Goal: Transaction & Acquisition: Purchase product/service

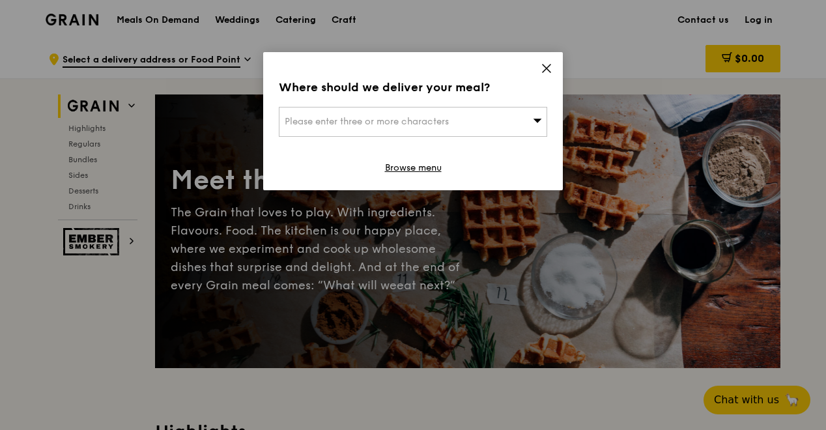
click at [544, 65] on icon at bounding box center [547, 69] width 8 height 8
click at [545, 68] on icon at bounding box center [547, 69] width 12 height 12
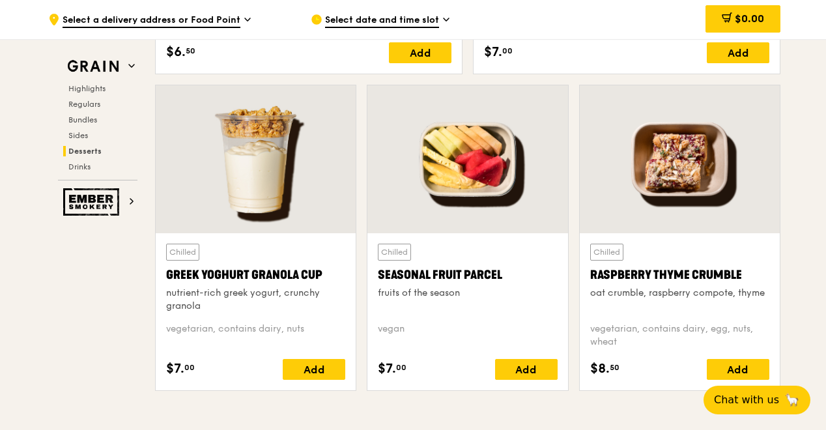
scroll to position [4106, 0]
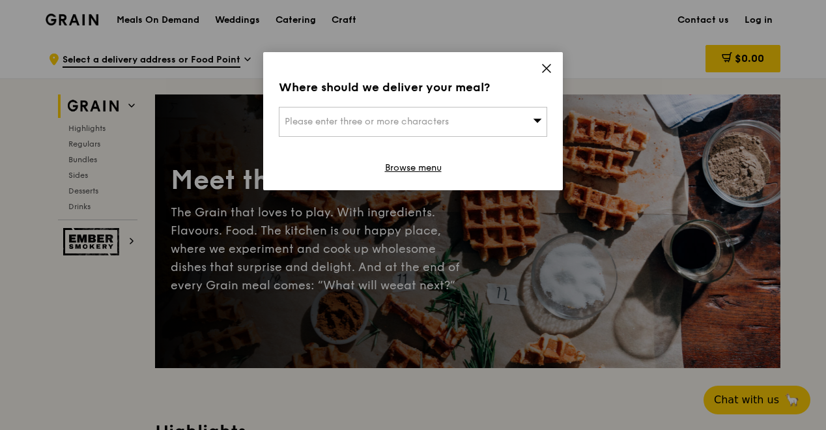
click at [536, 118] on icon at bounding box center [537, 120] width 9 height 10
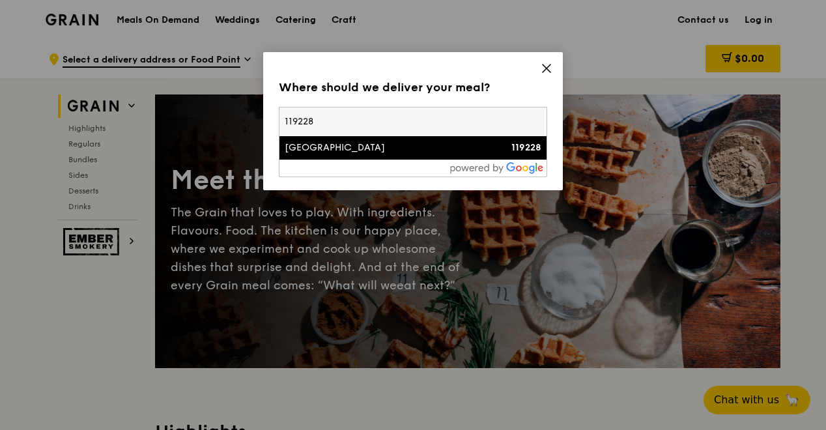
type input "119228"
click at [379, 149] on div "1E Kent Ridge Road" at bounding box center [381, 147] width 193 height 13
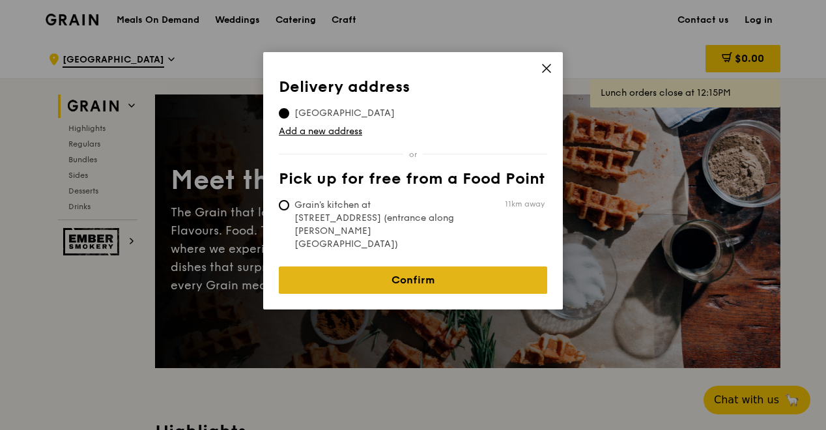
click at [443, 267] on link "Confirm" at bounding box center [413, 280] width 269 height 27
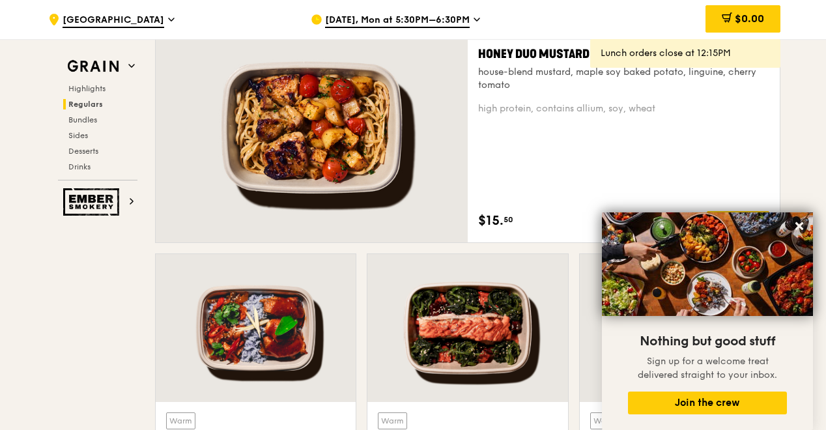
scroll to position [978, 0]
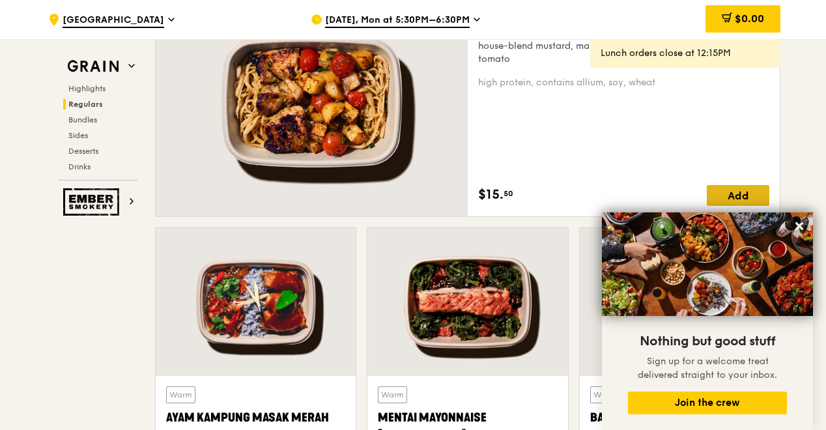
click at [735, 192] on div "Add" at bounding box center [738, 195] width 63 height 21
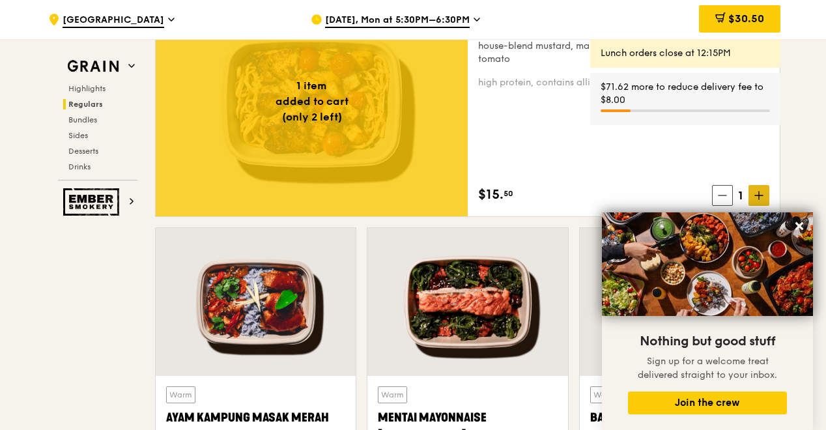
click at [760, 194] on icon at bounding box center [759, 195] width 9 height 9
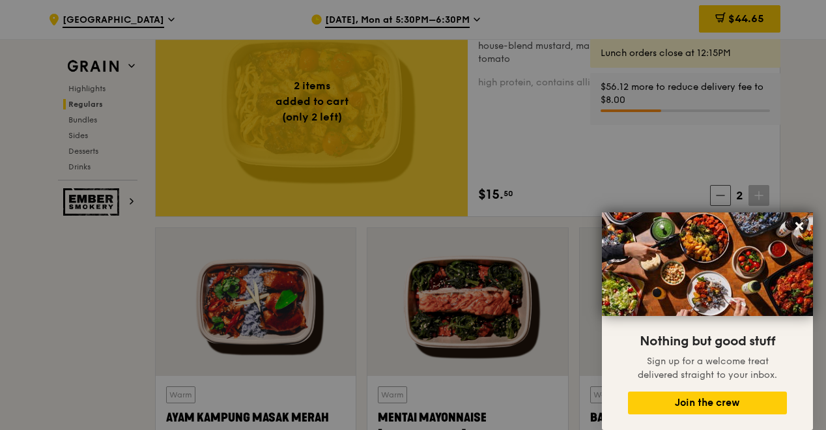
click at [760, 194] on div at bounding box center [413, 215] width 826 height 430
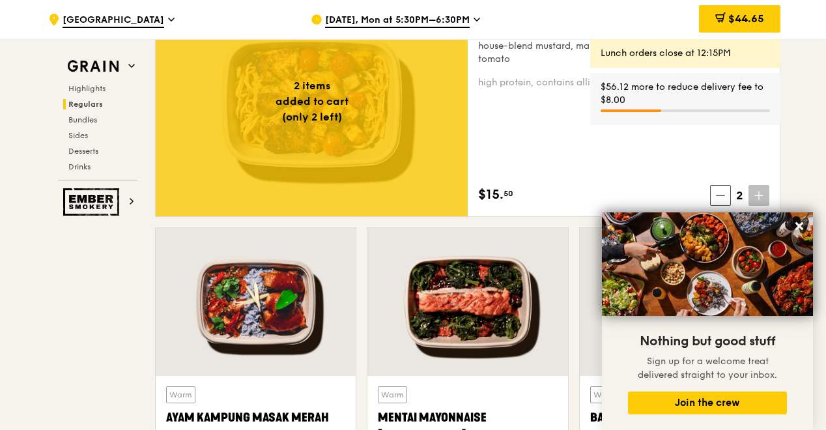
click at [759, 194] on icon at bounding box center [759, 196] width 0 height 8
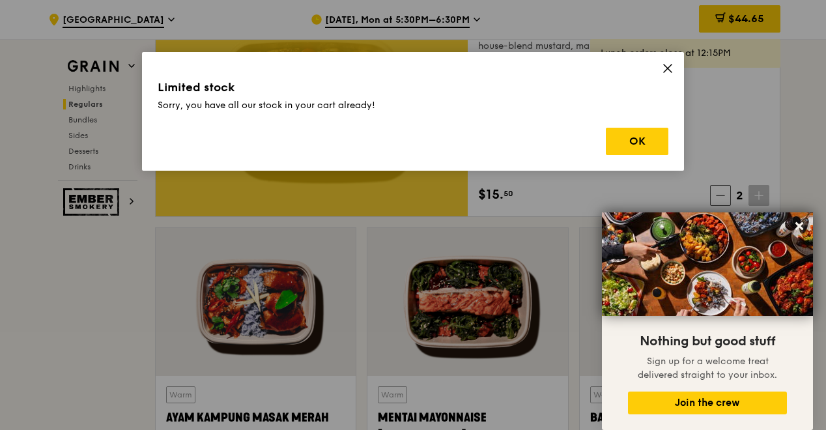
click at [664, 63] on icon at bounding box center [668, 69] width 12 height 12
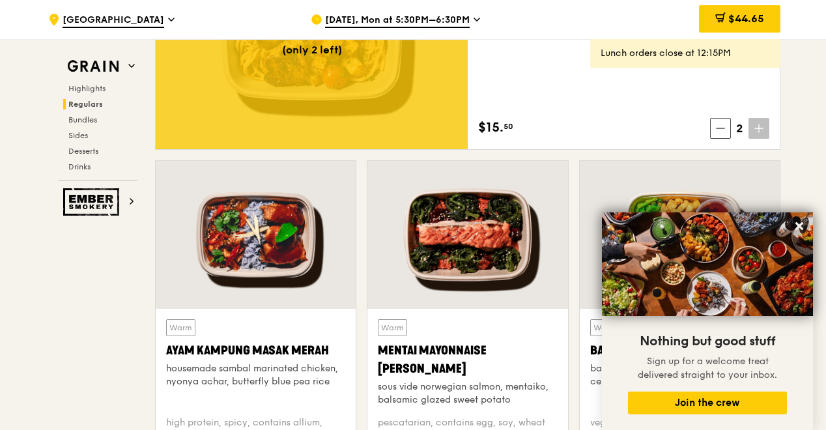
scroll to position [1043, 0]
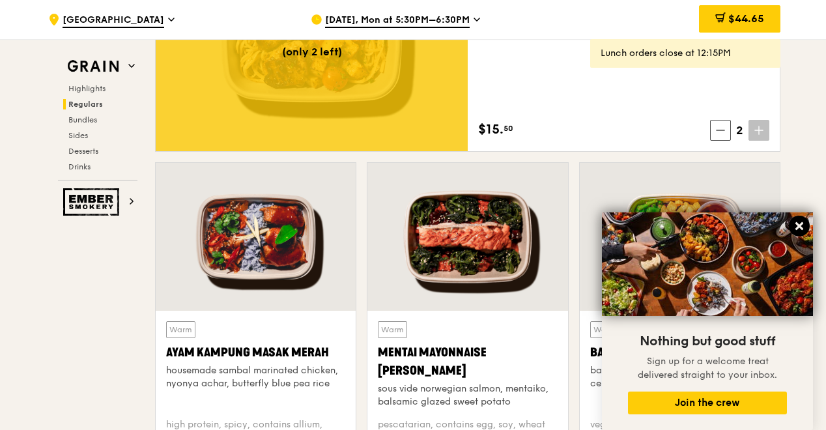
click at [800, 227] on icon at bounding box center [800, 226] width 8 height 8
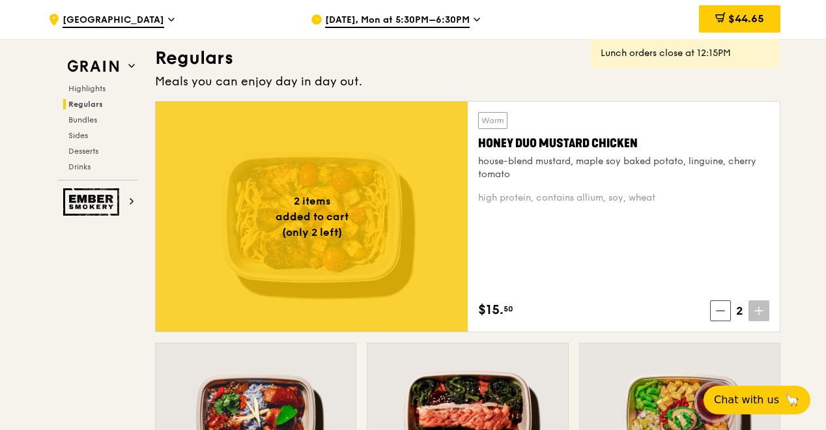
scroll to position [847, 0]
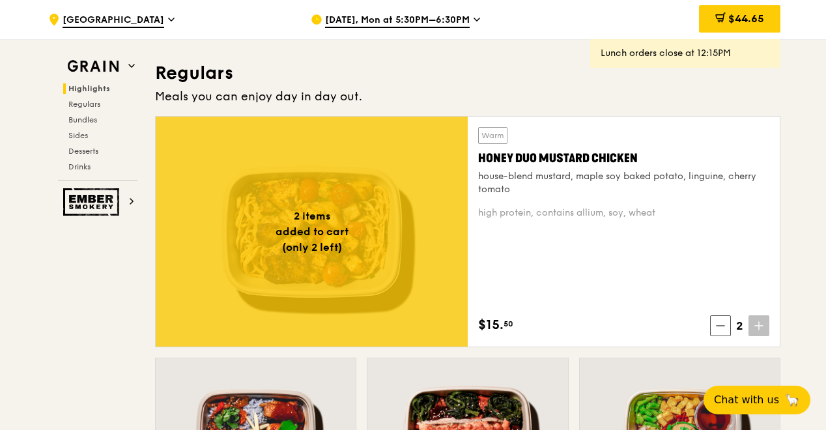
click at [553, 269] on div "Warm Honey Duo Mustard Chicken house-blend mustard, maple soy baked potato, lin…" at bounding box center [623, 231] width 291 height 209
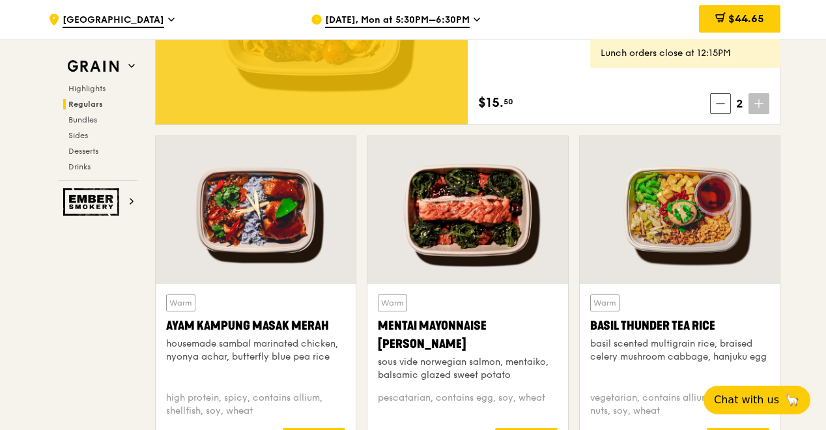
scroll to position [1108, 0]
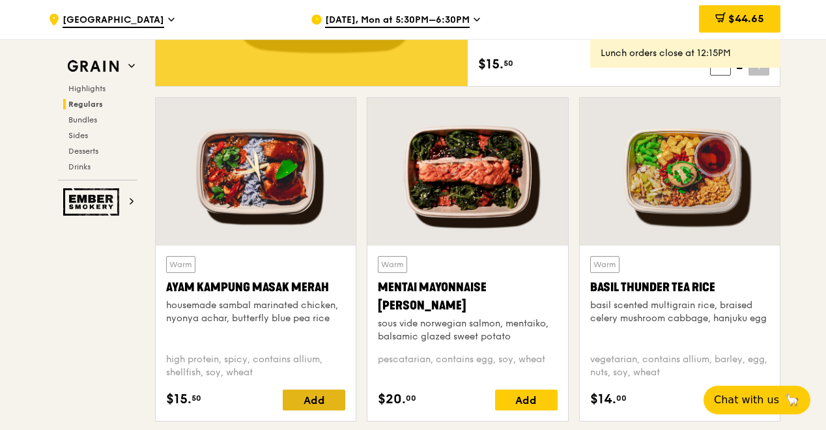
click at [321, 399] on div "Add" at bounding box center [314, 400] width 63 height 21
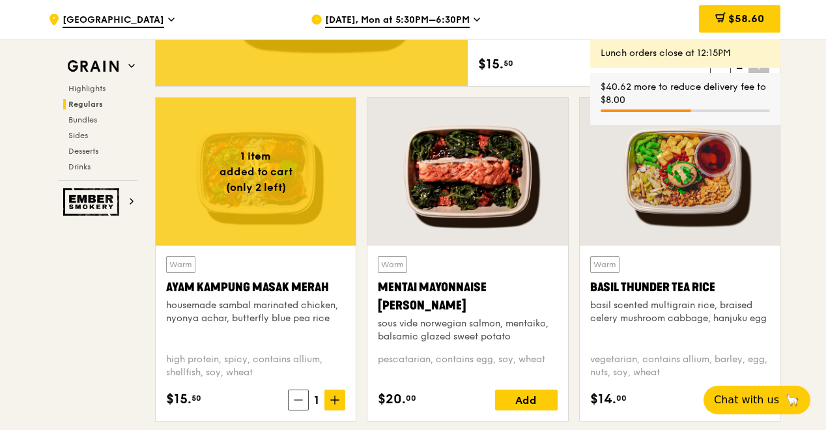
click at [335, 400] on icon at bounding box center [334, 400] width 9 height 9
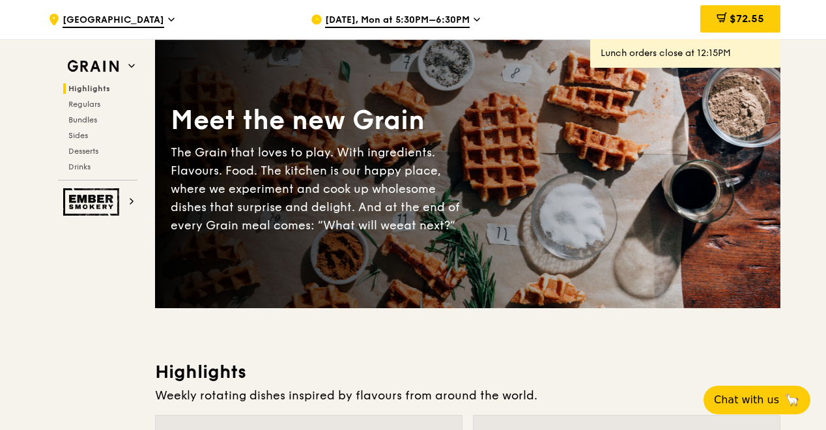
scroll to position [0, 0]
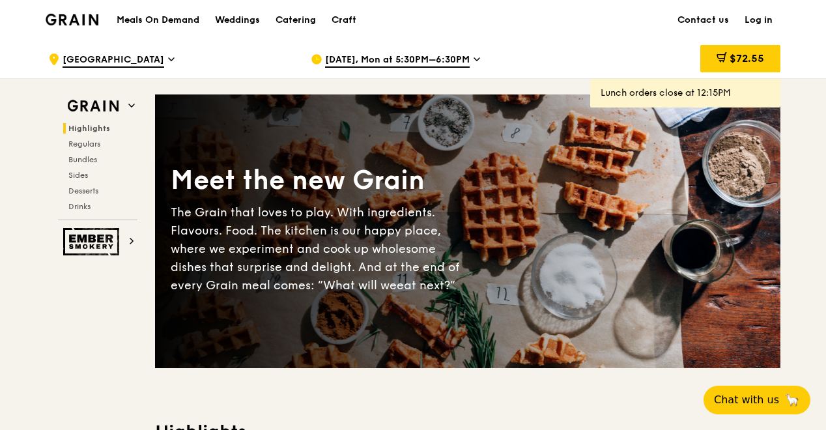
click at [387, 56] on span "Sep 8, Mon at 5:30PM–6:30PM" at bounding box center [397, 60] width 145 height 14
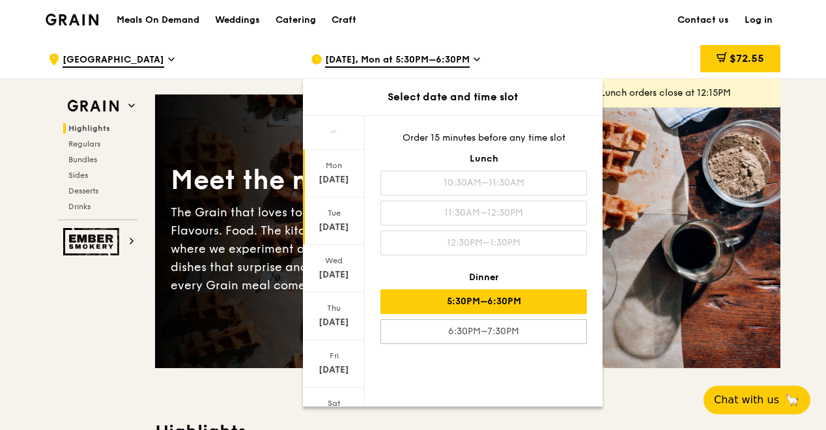
click at [330, 218] on div "Tue Sep 9" at bounding box center [334, 221] width 62 height 48
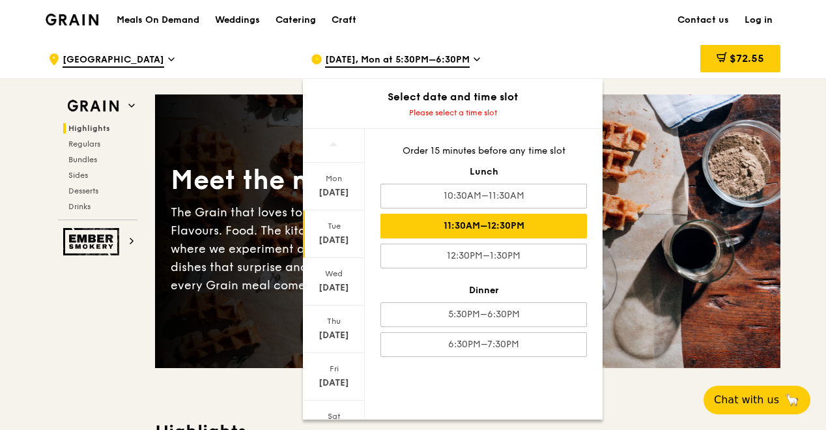
click at [441, 227] on div "11:30AM–12:30PM" at bounding box center [484, 226] width 207 height 25
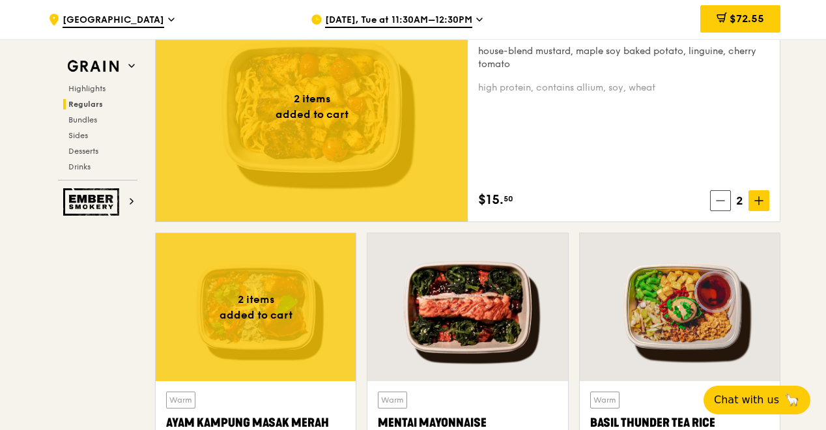
scroll to position [978, 0]
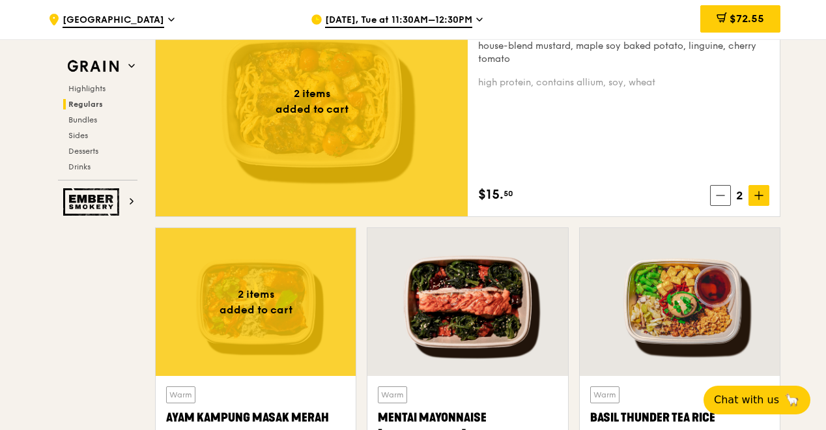
click at [590, 159] on div "Warm Honey Duo Mustard Chicken house-blend mustard, maple soy baked potato, lin…" at bounding box center [623, 101] width 291 height 209
click at [759, 197] on icon at bounding box center [759, 195] width 9 height 9
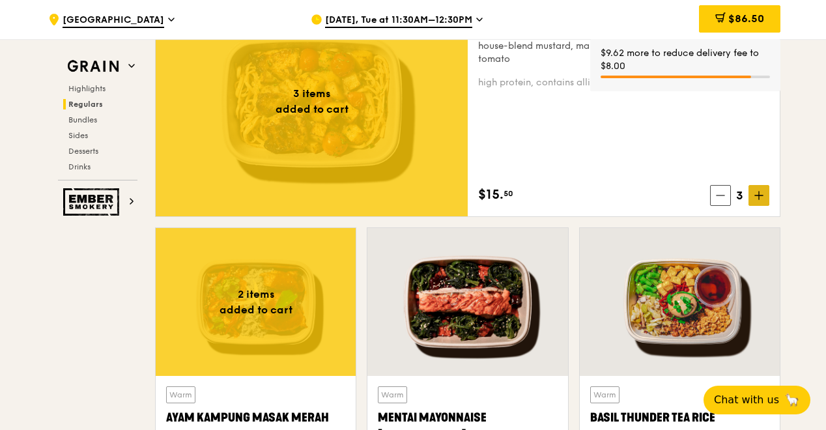
click at [759, 196] on icon at bounding box center [759, 195] width 9 height 9
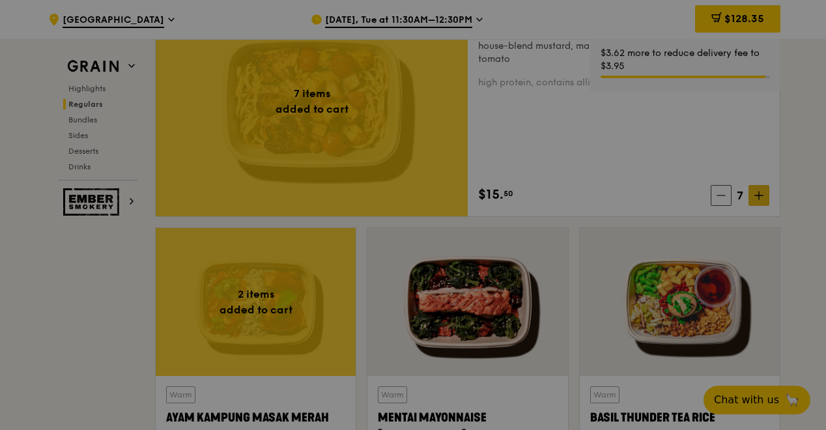
click at [759, 196] on div at bounding box center [413, 215] width 826 height 430
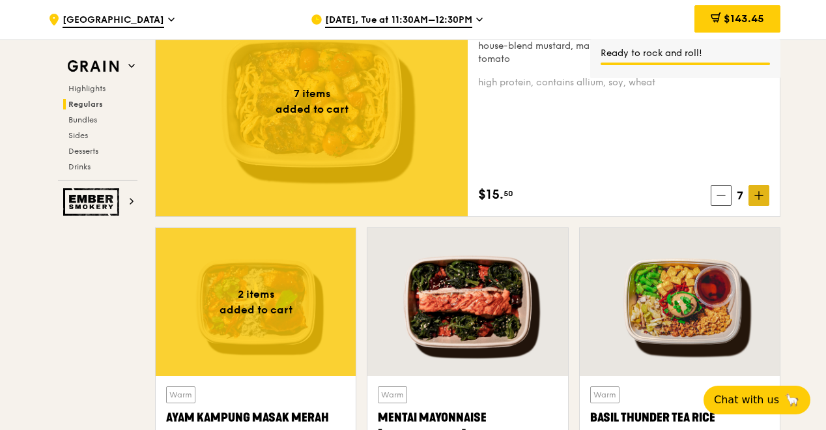
click at [761, 196] on icon at bounding box center [759, 195] width 9 height 9
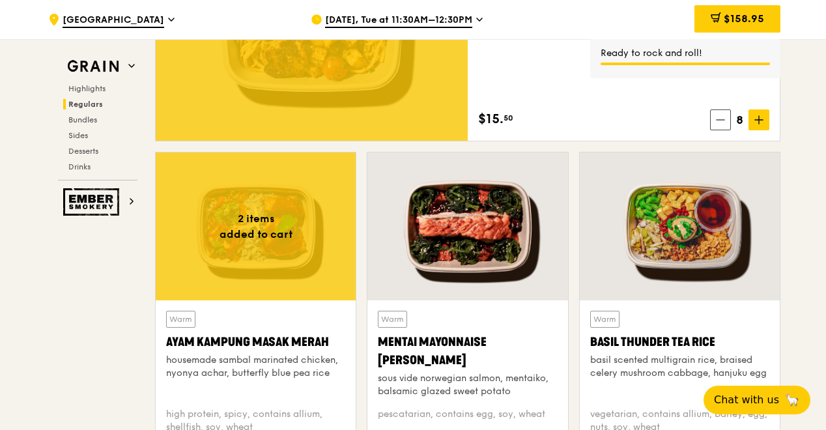
scroll to position [1108, 0]
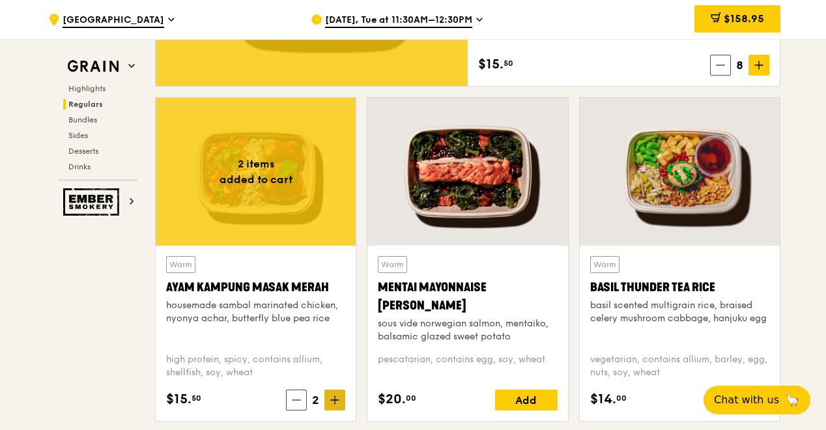
click at [337, 396] on icon at bounding box center [334, 400] width 9 height 9
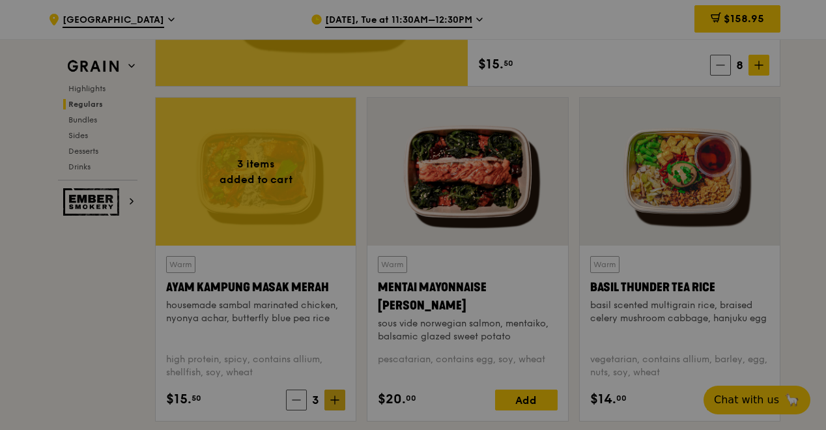
click at [337, 396] on div at bounding box center [413, 215] width 826 height 430
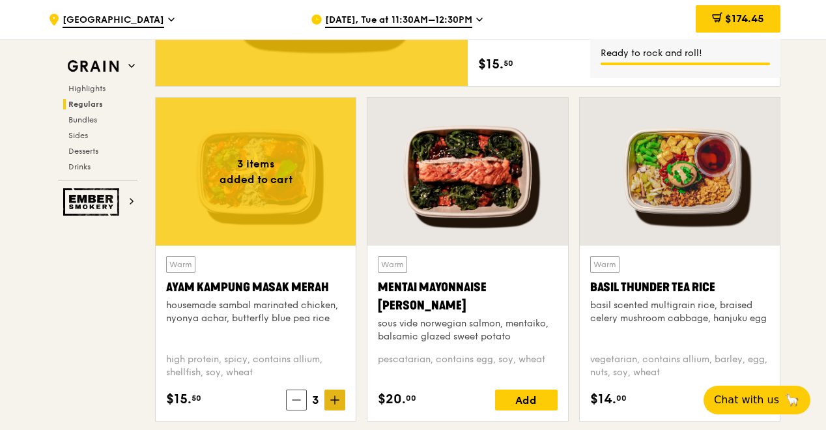
click at [335, 398] on icon at bounding box center [335, 400] width 0 height 8
click at [336, 398] on icon at bounding box center [334, 400] width 9 height 9
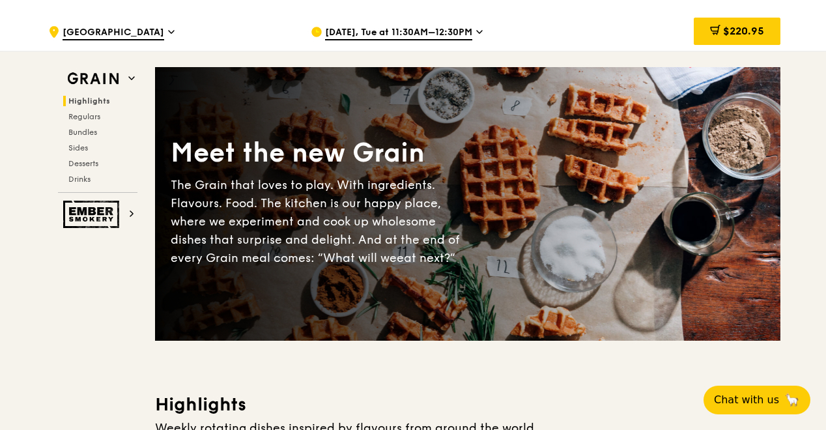
scroll to position [0, 0]
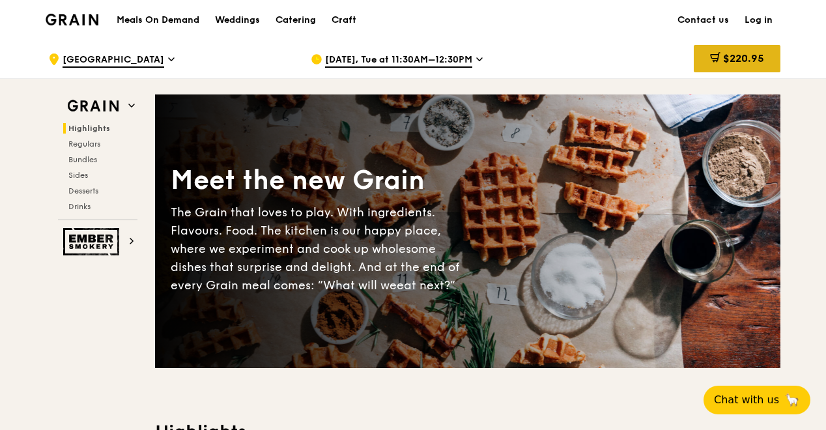
click at [744, 59] on span "$220.95" at bounding box center [743, 58] width 41 height 12
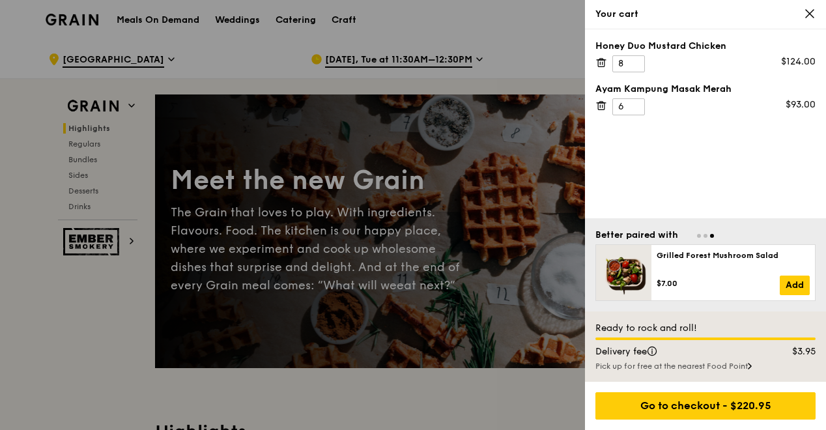
click at [810, 14] on icon at bounding box center [810, 14] width 12 height 12
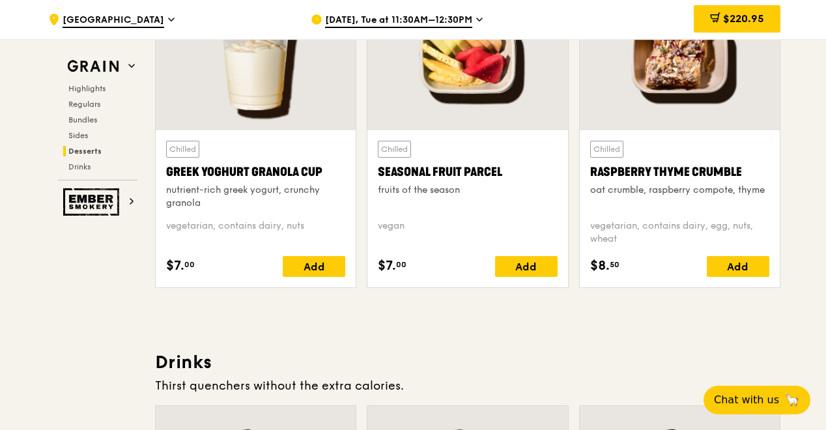
scroll to position [3845, 0]
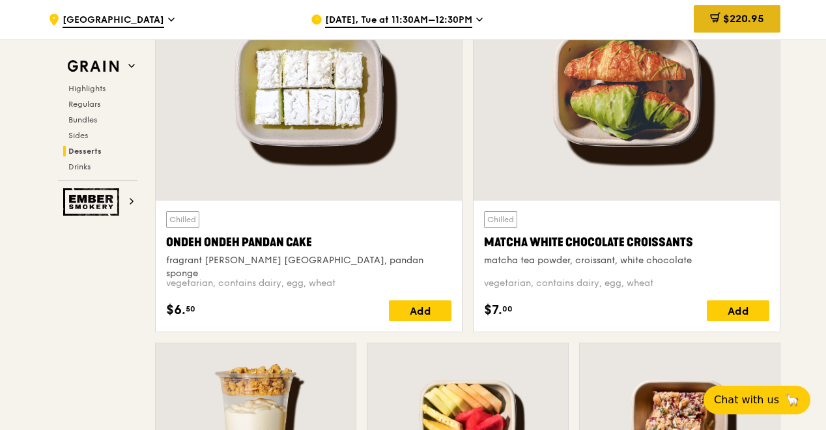
click at [745, 19] on span "$220.95" at bounding box center [743, 18] width 41 height 12
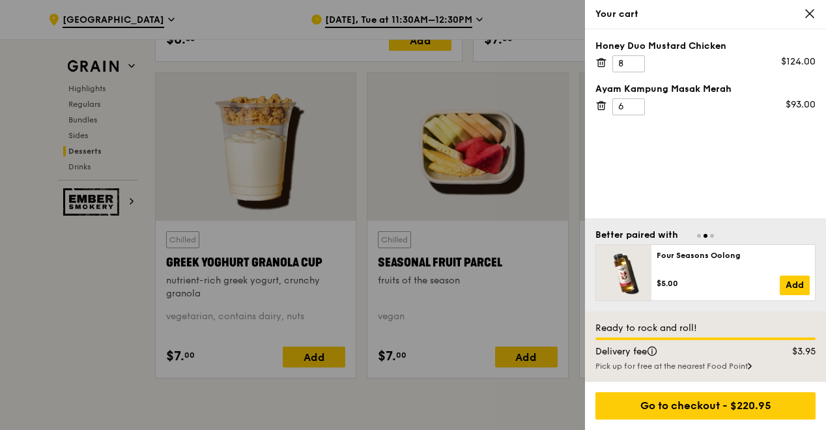
scroll to position [4152, 0]
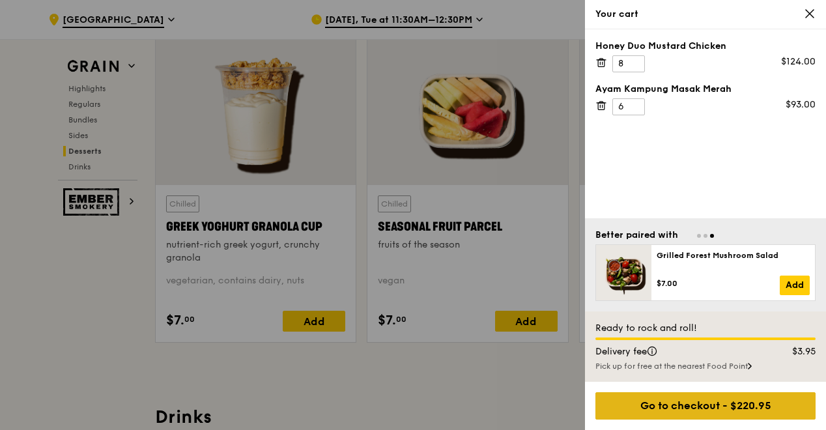
click at [723, 402] on div "Go to checkout - $220.95" at bounding box center [706, 405] width 220 height 27
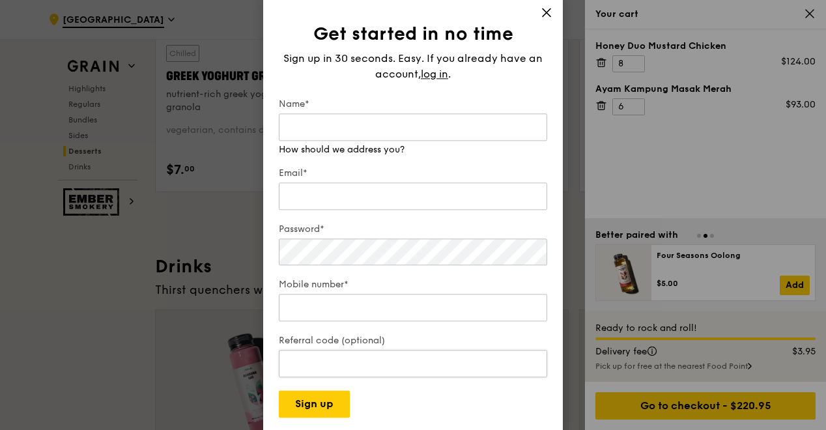
scroll to position [4282, 0]
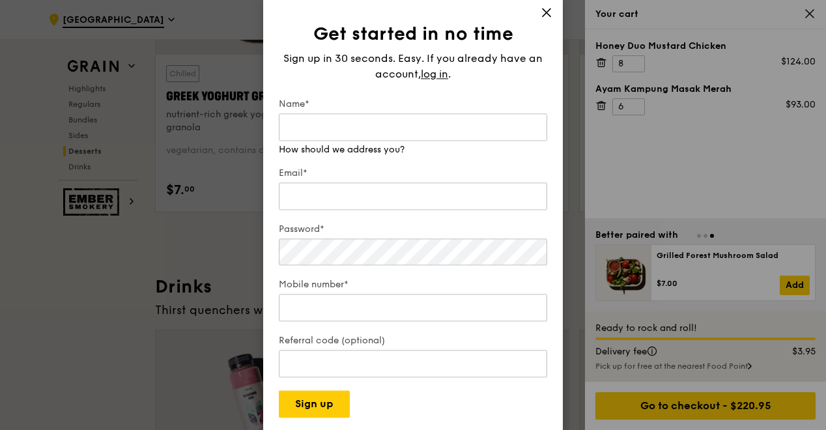
click at [549, 12] on div "Get started in no time Sign up in 30 seconds. Easy. If you already have an acco…" at bounding box center [413, 214] width 300 height 437
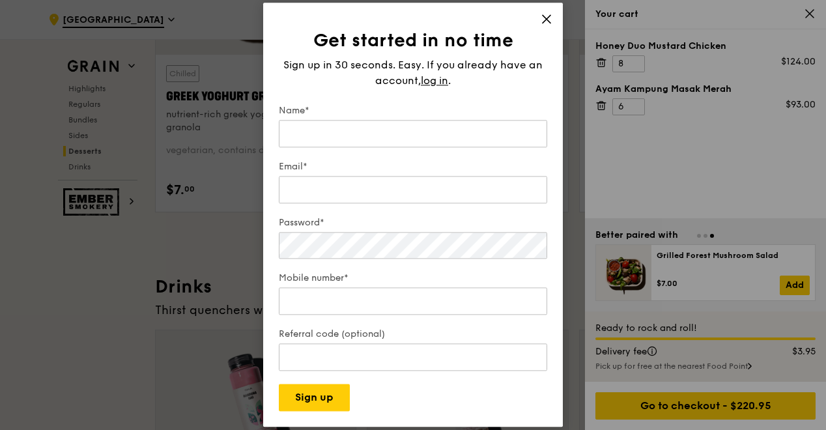
click at [548, 20] on icon at bounding box center [547, 19] width 12 height 12
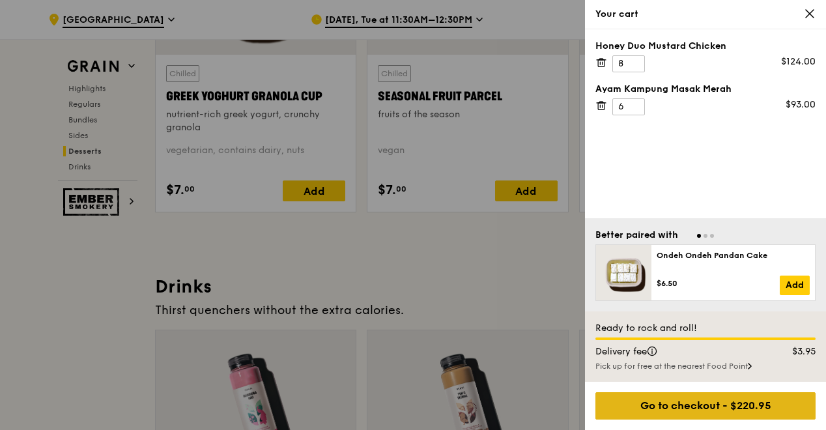
click at [680, 403] on div "Go to checkout - $220.95" at bounding box center [706, 405] width 220 height 27
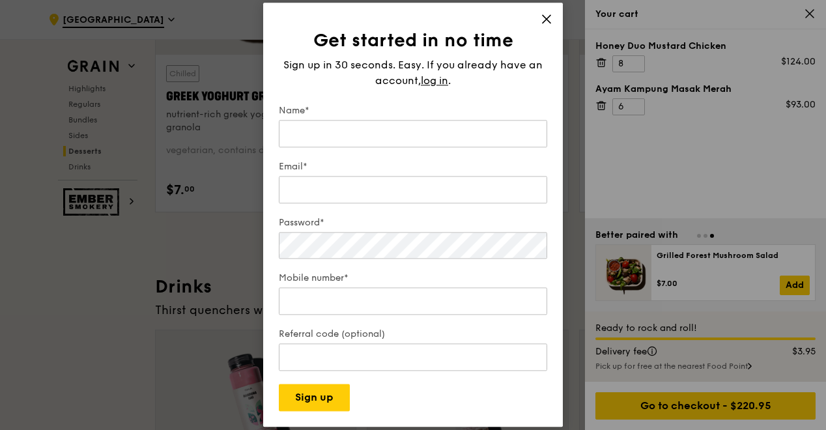
click at [550, 14] on icon at bounding box center [547, 19] width 12 height 12
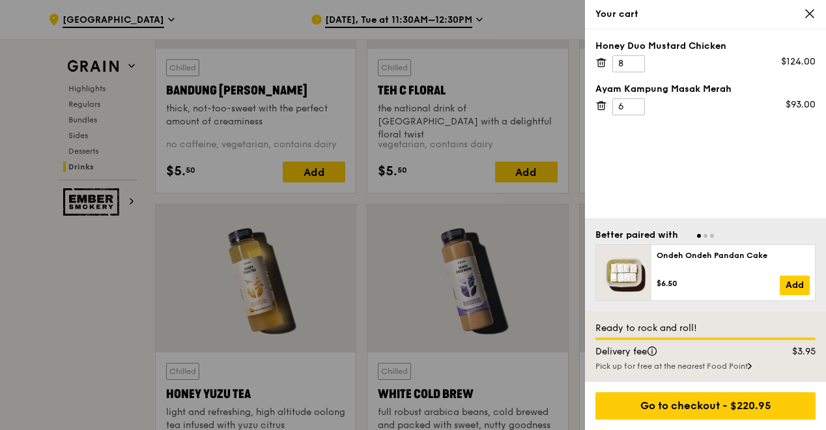
scroll to position [4738, 0]
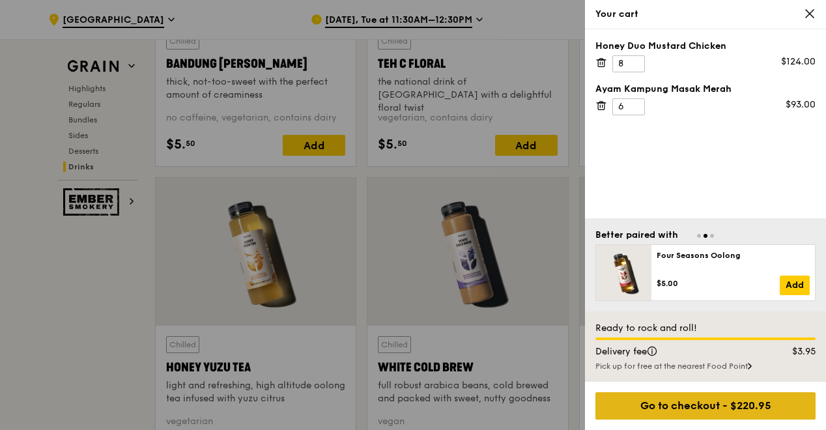
click at [671, 404] on div "Go to checkout - $220.95" at bounding box center [706, 405] width 220 height 27
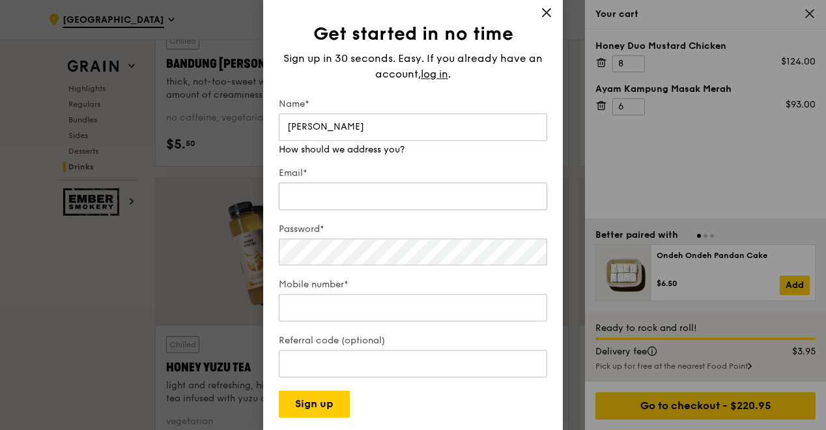
type input "[PERSON_NAME]"
click at [299, 195] on input "Email*" at bounding box center [413, 195] width 269 height 27
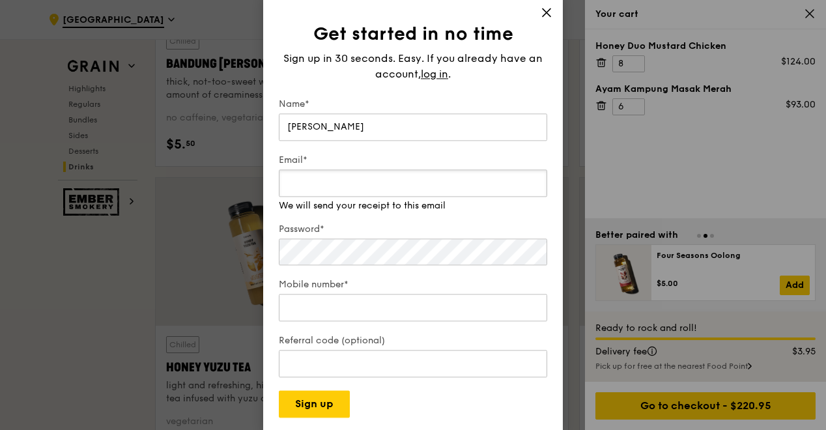
type input "[EMAIL_ADDRESS][DOMAIN_NAME]"
type input "23936333"
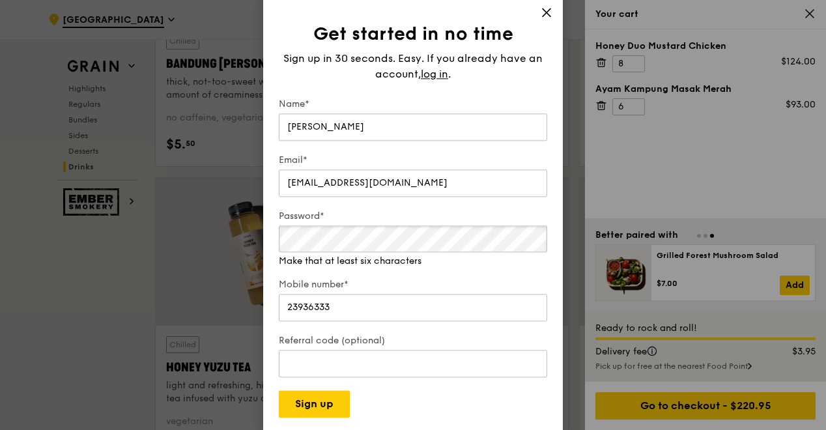
click at [319, 257] on div "Password* Make that at least six characters" at bounding box center [413, 239] width 269 height 58
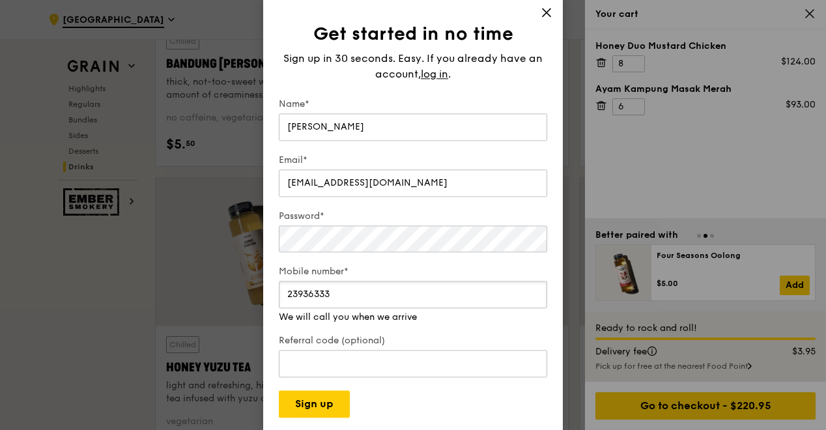
drag, startPoint x: 340, startPoint y: 307, endPoint x: 274, endPoint y: 299, distance: 66.4
click at [274, 299] on div "Get started in no time Sign up in 30 seconds. Easy. If you already have an acco…" at bounding box center [413, 214] width 300 height 437
type input "23936333"
drag, startPoint x: 349, startPoint y: 293, endPoint x: 259, endPoint y: 291, distance: 90.0
click at [259, 291] on div "Get started in no time Sign up in 30 seconds. Easy. If you already have an acco…" at bounding box center [413, 215] width 826 height 430
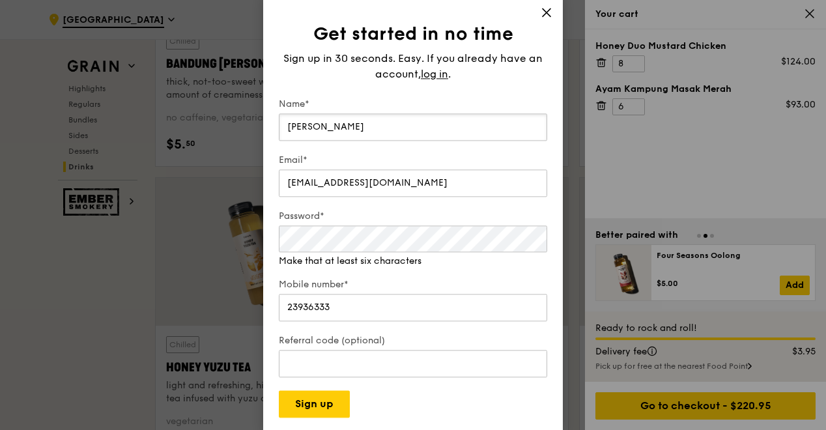
click at [354, 126] on input "[PERSON_NAME]" at bounding box center [413, 126] width 269 height 27
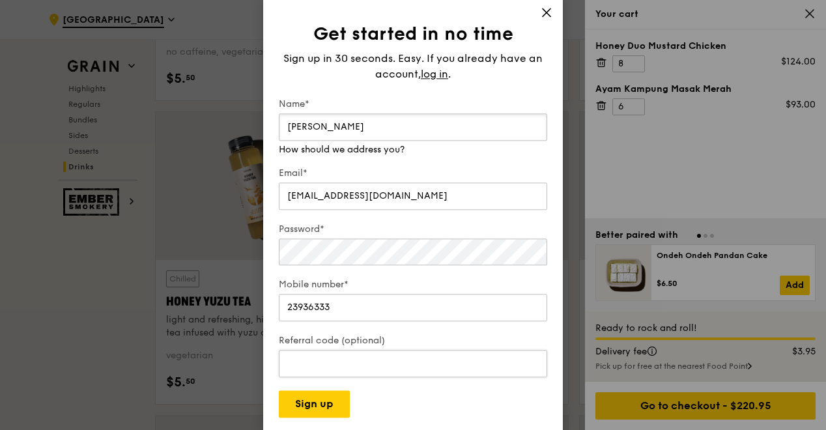
scroll to position [4804, 0]
click at [324, 406] on button "Sign up" at bounding box center [314, 404] width 71 height 27
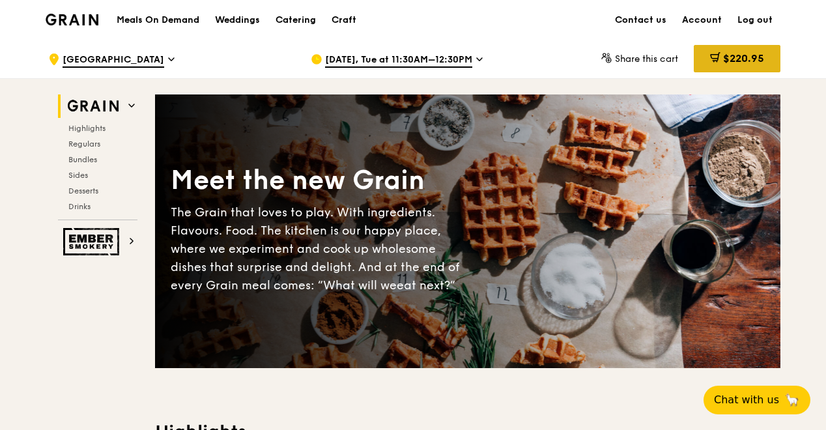
click at [746, 55] on span "$220.95" at bounding box center [743, 58] width 41 height 12
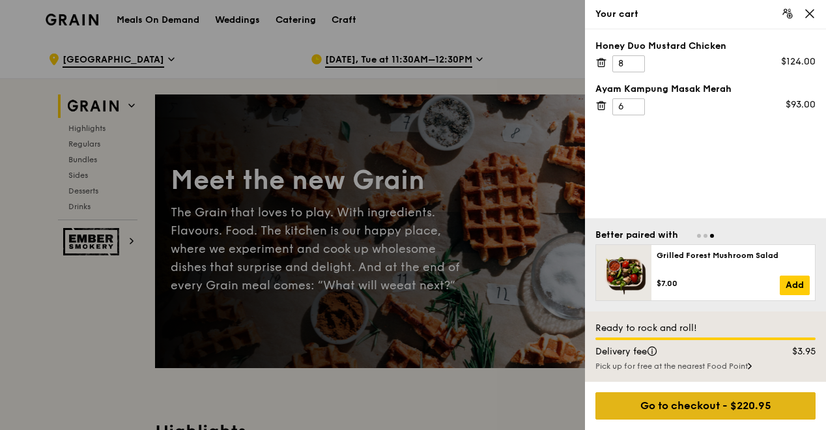
click at [704, 407] on div "Go to checkout - $220.95" at bounding box center [706, 405] width 220 height 27
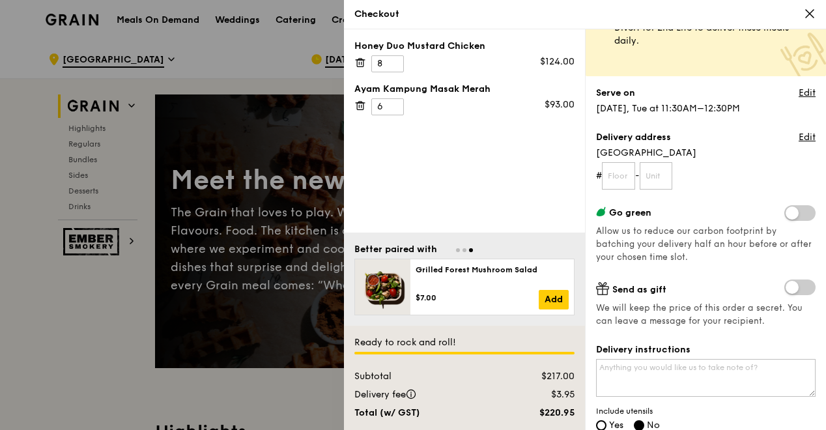
scroll to position [130, 0]
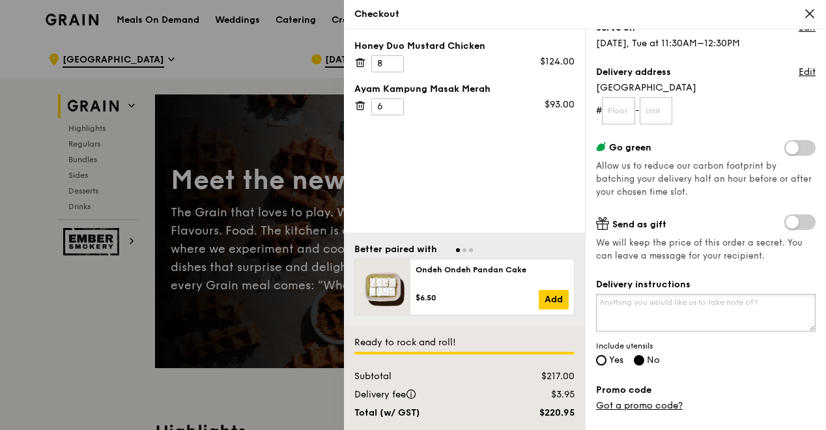
click at [627, 308] on textarea "Delivery instructions" at bounding box center [706, 313] width 220 height 38
type textarea "c"
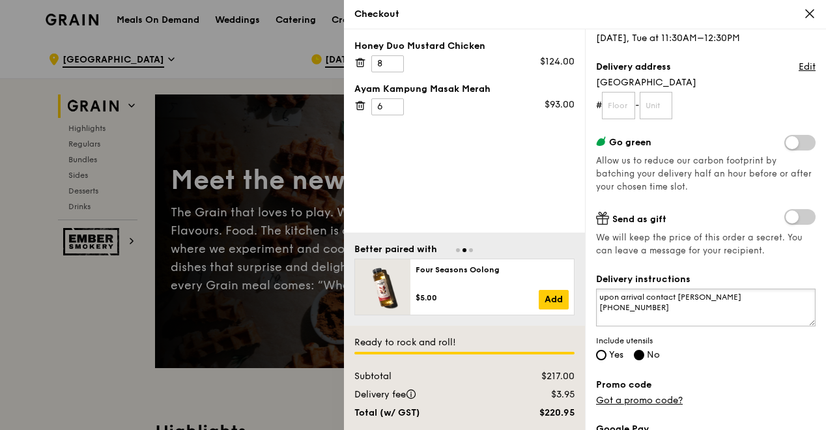
scroll to position [139, 0]
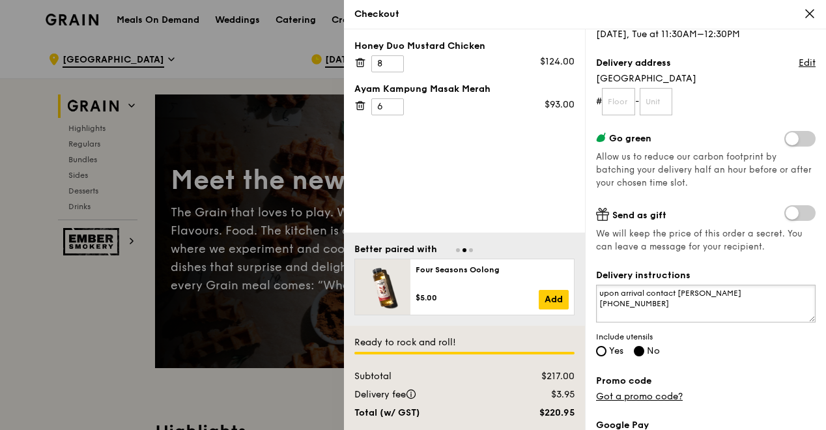
type textarea "upon arrival contact Siew Chen 98265493"
click at [601, 351] on input "Yes" at bounding box center [601, 351] width 10 height 10
radio input "true"
radio input "false"
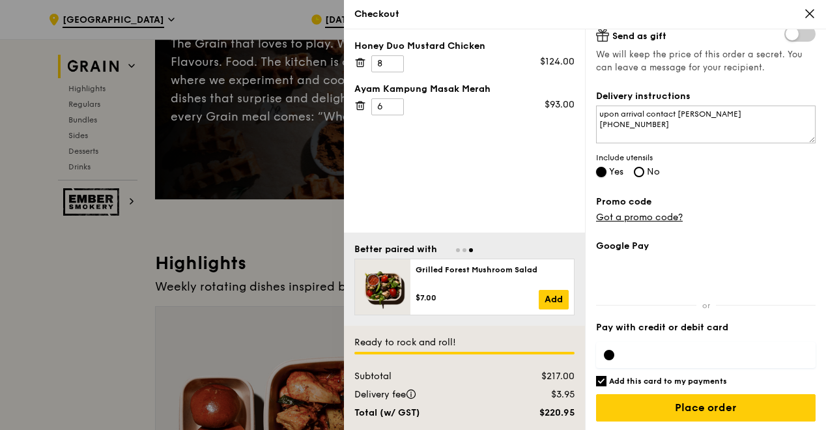
scroll to position [166, 0]
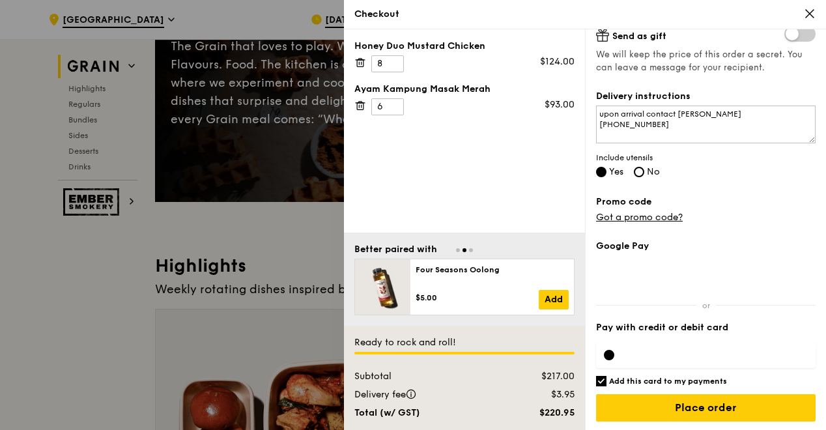
click at [692, 356] on iframe at bounding box center [716, 355] width 183 height 10
click at [693, 357] on iframe at bounding box center [716, 355] width 183 height 10
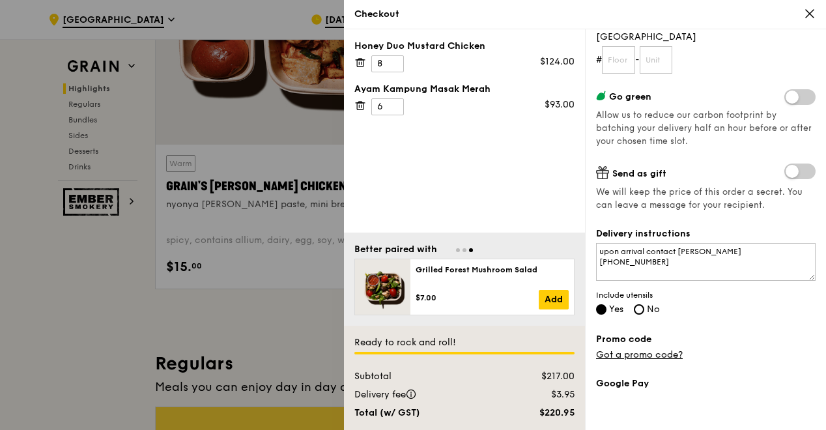
scroll to position [319, 0]
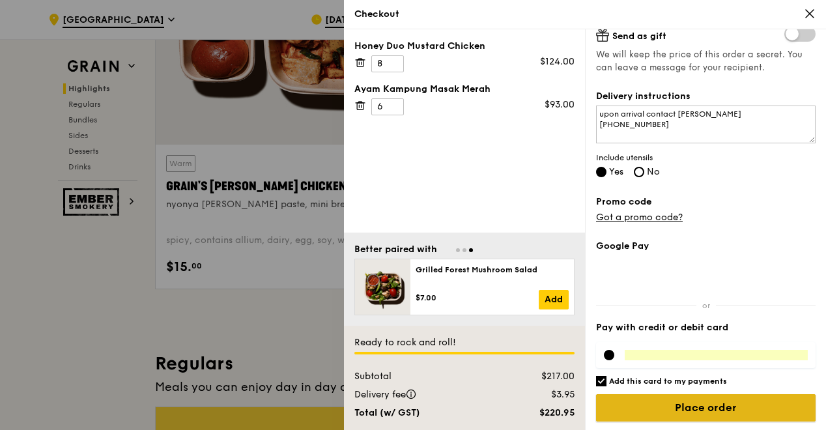
click at [670, 405] on input "Place order" at bounding box center [706, 407] width 220 height 27
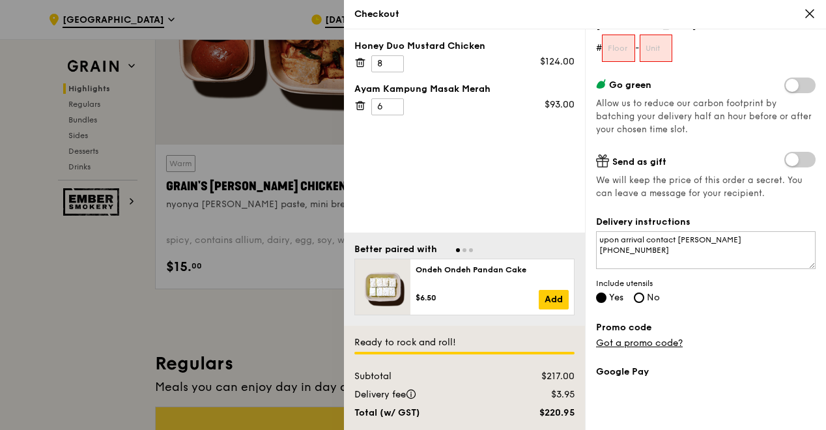
scroll to position [0, 0]
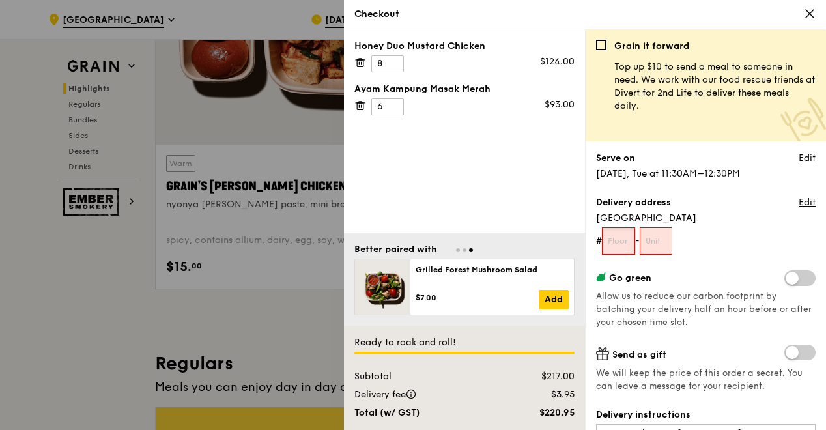
click at [624, 240] on input "text" at bounding box center [618, 240] width 33 height 27
click at [768, 227] on div "Delivery address Edit 1E Kent Ridge Road # 7 -" at bounding box center [706, 225] width 220 height 59
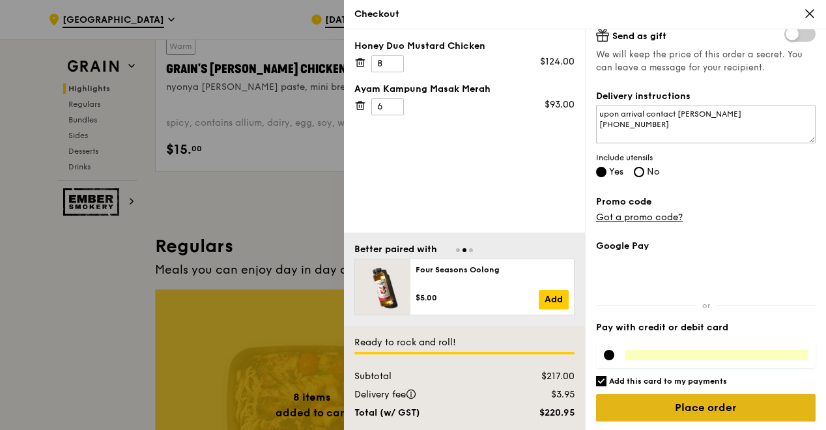
scroll to position [687, 0]
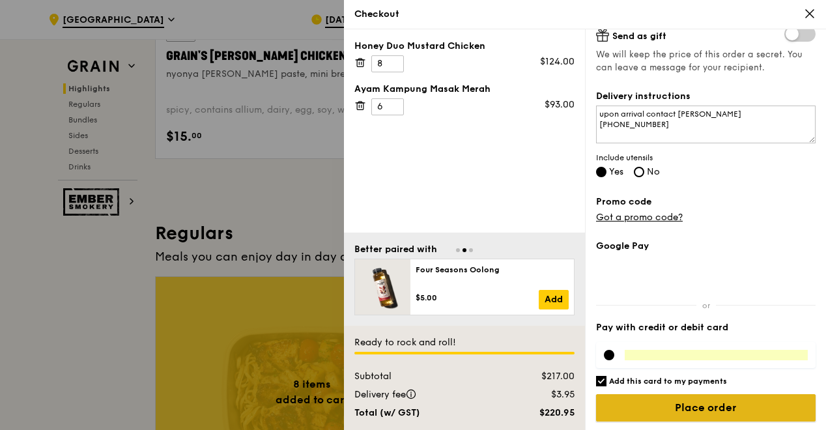
click at [705, 406] on input "Place order" at bounding box center [706, 407] width 220 height 27
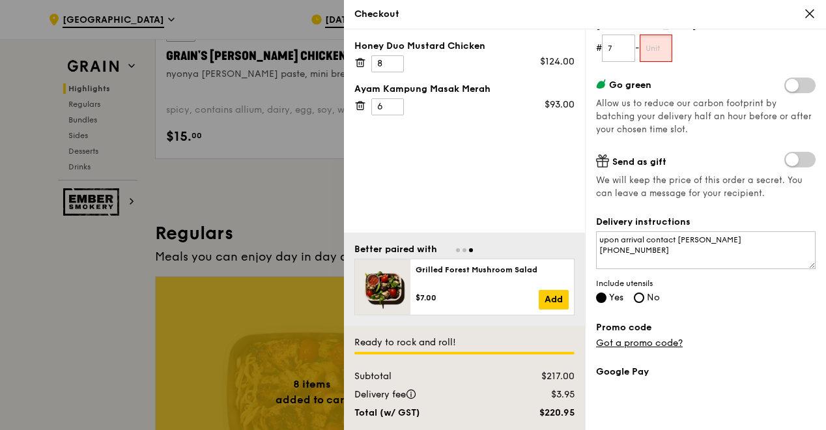
click at [666, 48] on input "text" at bounding box center [656, 48] width 33 height 27
drag, startPoint x: 626, startPoint y: 47, endPoint x: 595, endPoint y: 46, distance: 31.3
click at [595, 46] on div "Grain it forward Top up $10 to send a meal to someone in need. We work with our…" at bounding box center [705, 229] width 241 height 401
type input "07"
click at [662, 46] on input "text" at bounding box center [656, 48] width 33 height 27
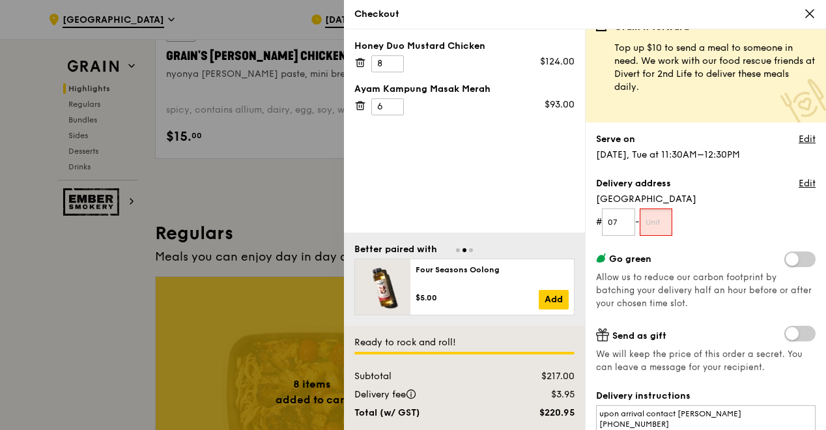
scroll to position [0, 0]
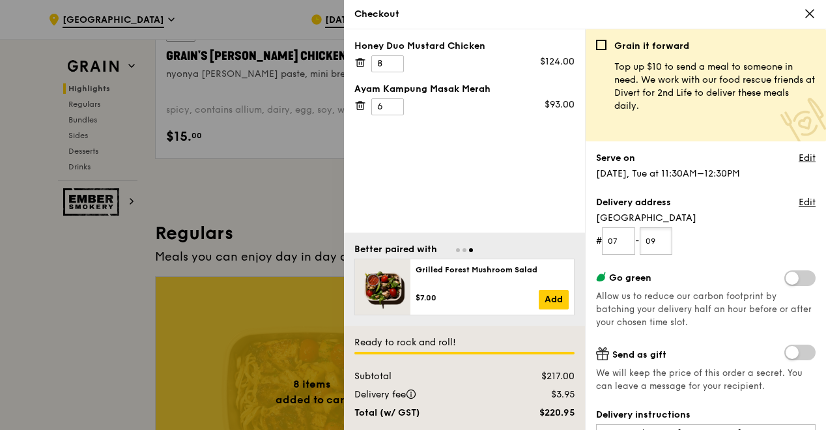
type input "09"
type input "7"
click at [394, 100] on input "7" at bounding box center [388, 106] width 33 height 17
click at [450, 172] on div "Honey Duo Mustard Chicken 8 $124.00 Ayam Kampung Masak Merah 7 $108.50" at bounding box center [464, 130] width 241 height 203
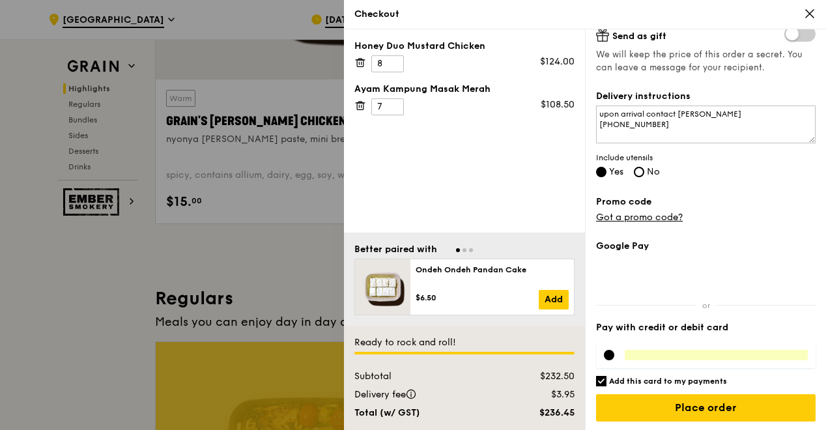
scroll to position [557, 0]
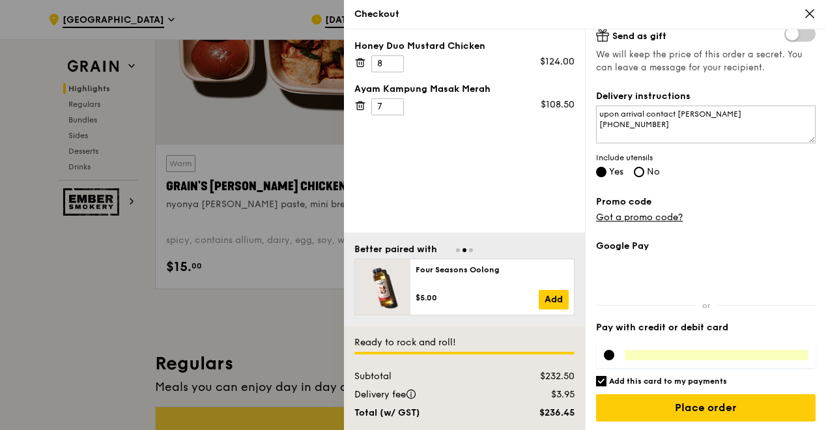
drag, startPoint x: 237, startPoint y: 327, endPoint x: 242, endPoint y: 318, distance: 10.2
click at [240, 323] on div at bounding box center [413, 215] width 826 height 430
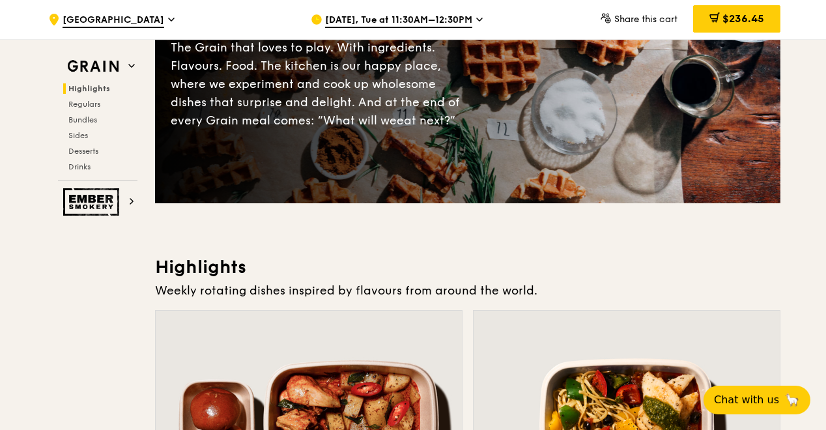
scroll to position [261, 0]
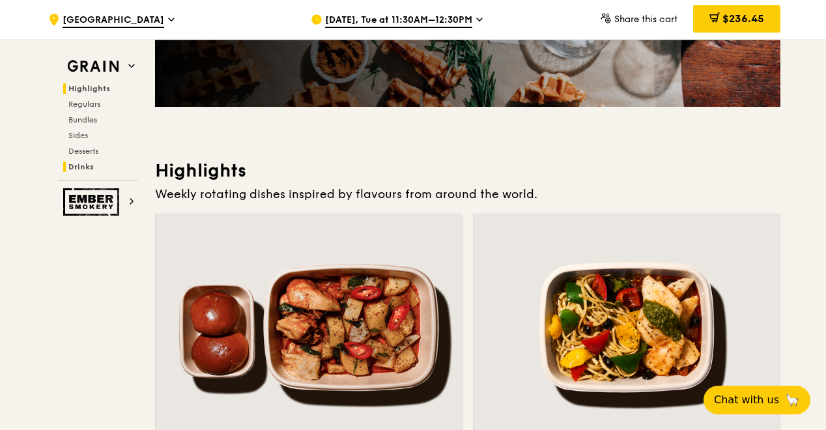
click at [85, 165] on span "Drinks" at bounding box center [80, 166] width 25 height 9
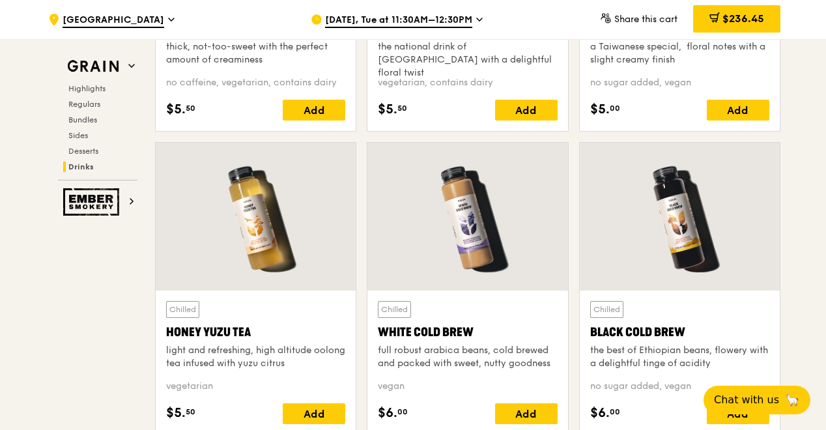
scroll to position [4756, 0]
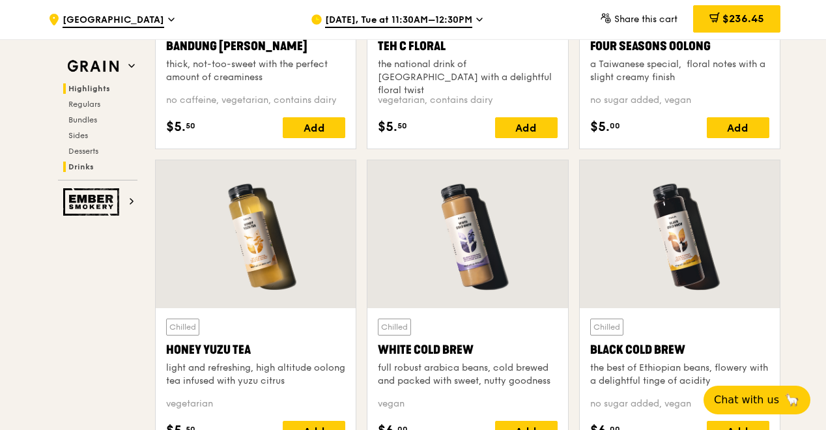
click at [80, 84] on span "Highlights" at bounding box center [89, 88] width 42 height 9
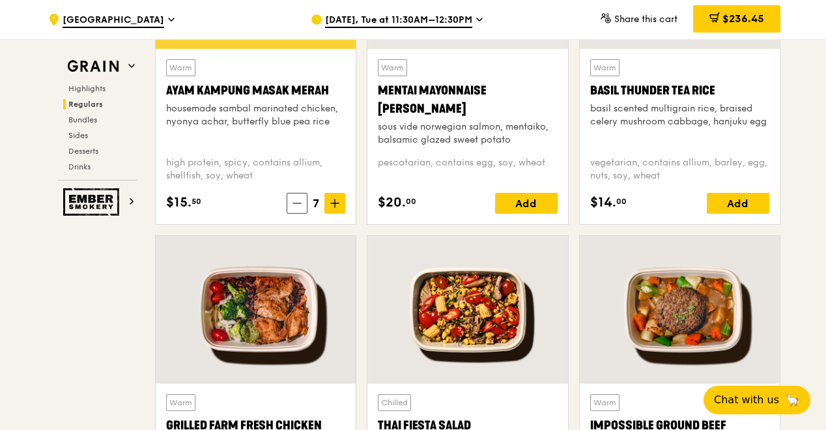
scroll to position [1345, 0]
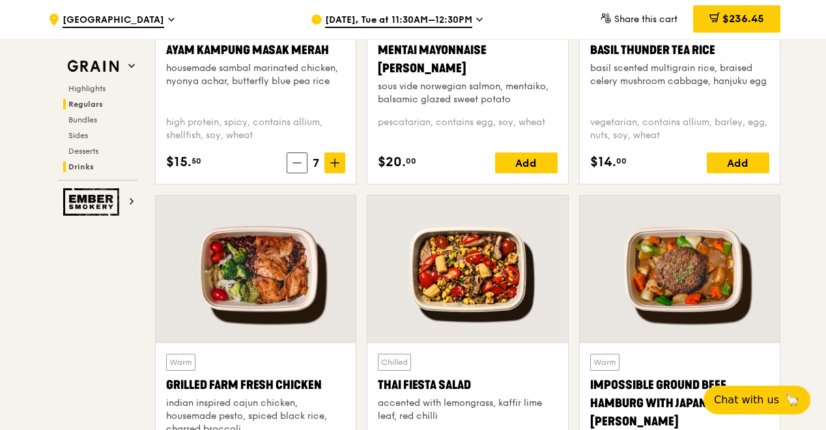
click at [87, 168] on span "Drinks" at bounding box center [80, 166] width 25 height 9
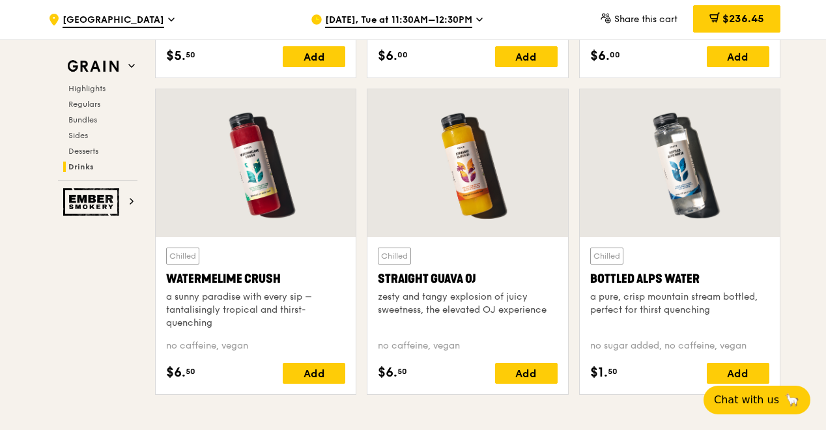
scroll to position [5152, 0]
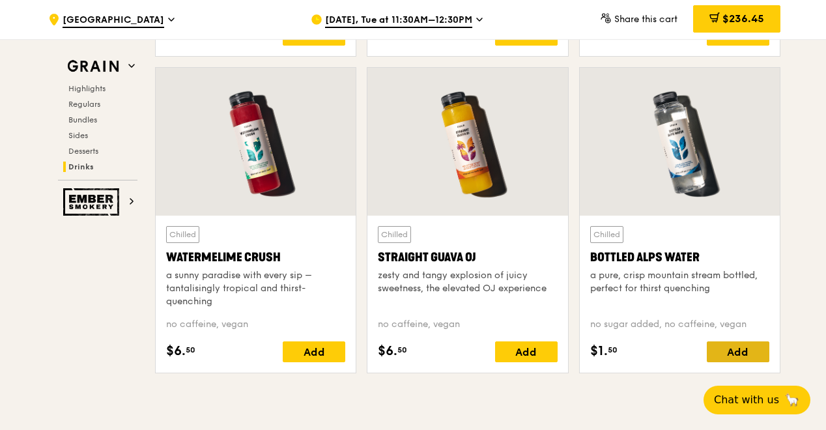
click at [735, 345] on div "Add" at bounding box center [738, 352] width 63 height 21
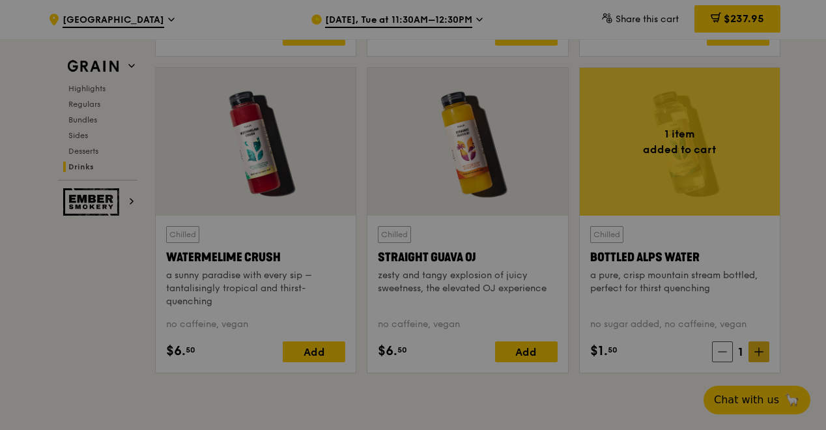
click at [757, 352] on icon at bounding box center [759, 352] width 8 height 0
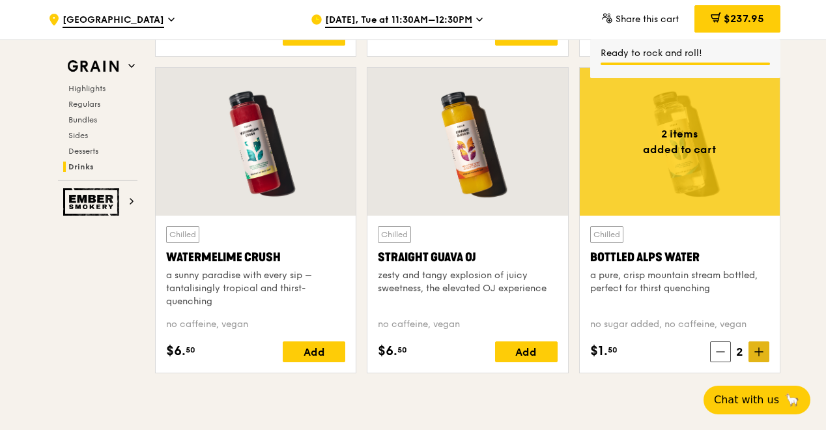
click at [757, 352] on icon at bounding box center [759, 352] width 8 height 0
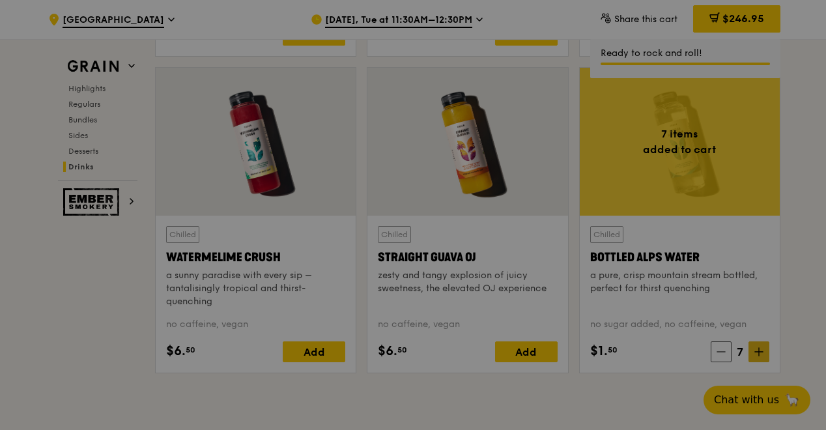
click at [757, 352] on icon at bounding box center [759, 352] width 8 height 0
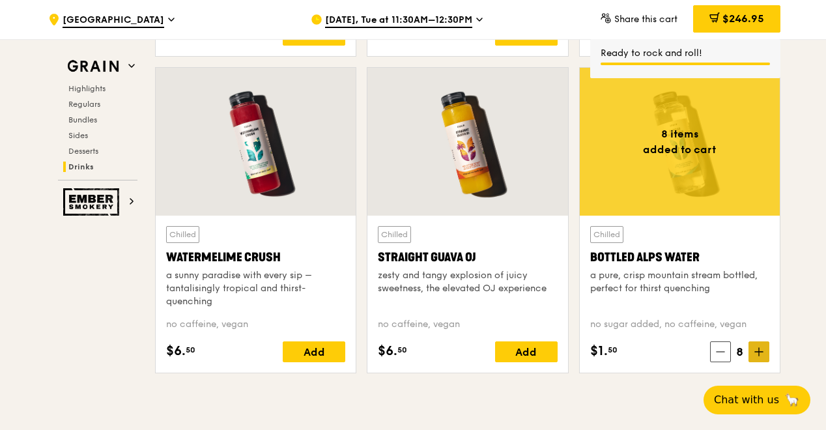
click at [757, 352] on icon at bounding box center [759, 352] width 8 height 0
click at [759, 348] on icon at bounding box center [759, 352] width 0 height 8
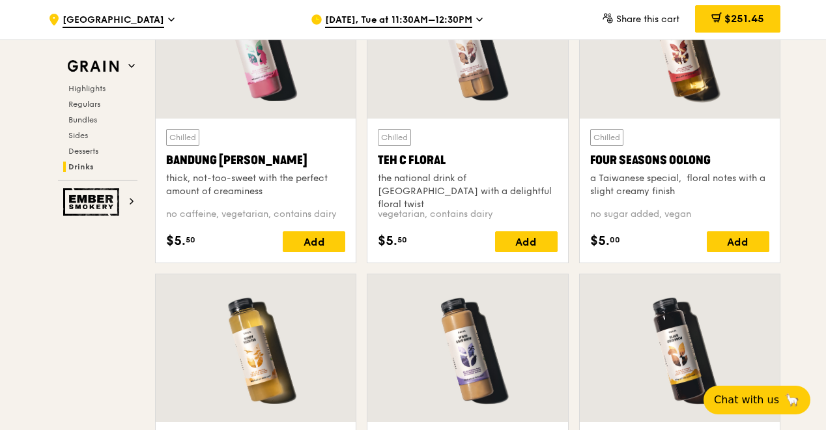
scroll to position [4435, 0]
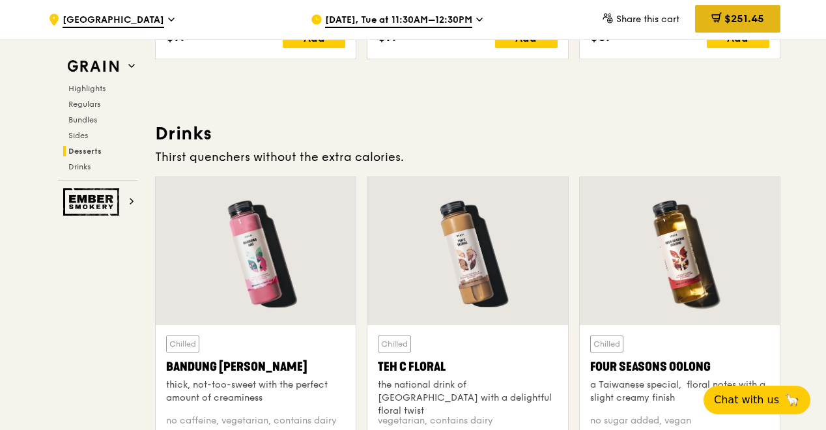
click at [736, 14] on span "$251.45" at bounding box center [745, 18] width 40 height 12
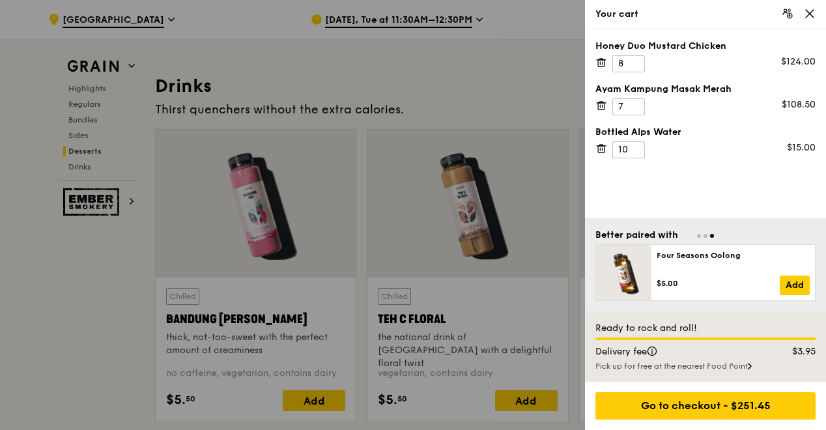
scroll to position [4502, 0]
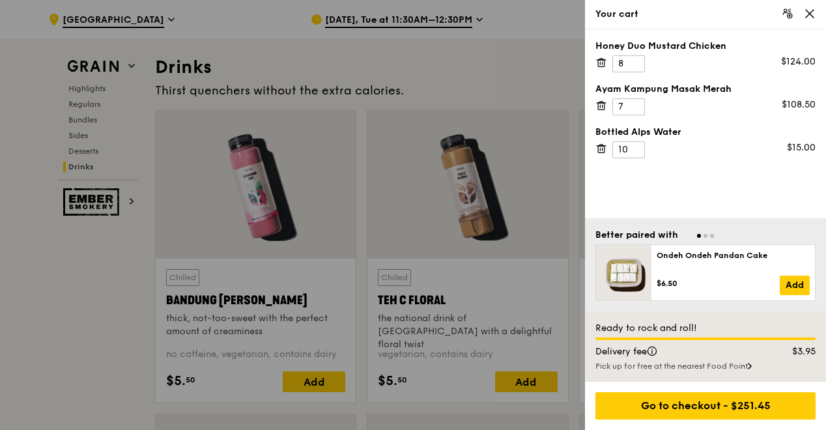
click at [696, 405] on div "Go to checkout - $251.45" at bounding box center [706, 405] width 220 height 27
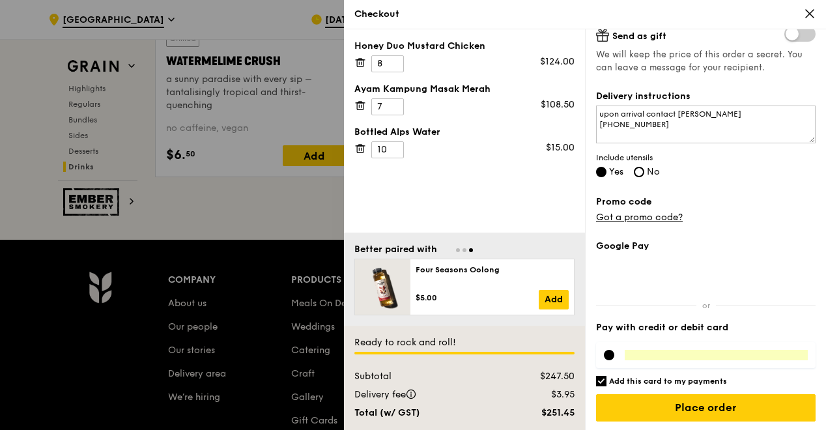
scroll to position [5349, 0]
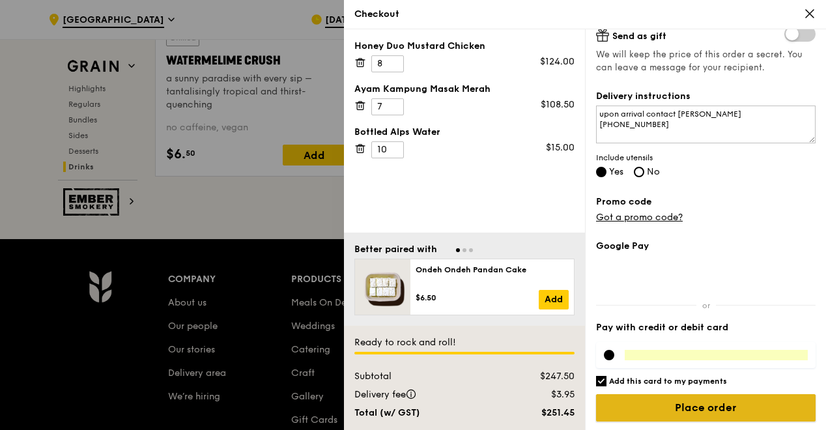
click at [652, 401] on input "Place order" at bounding box center [706, 407] width 220 height 27
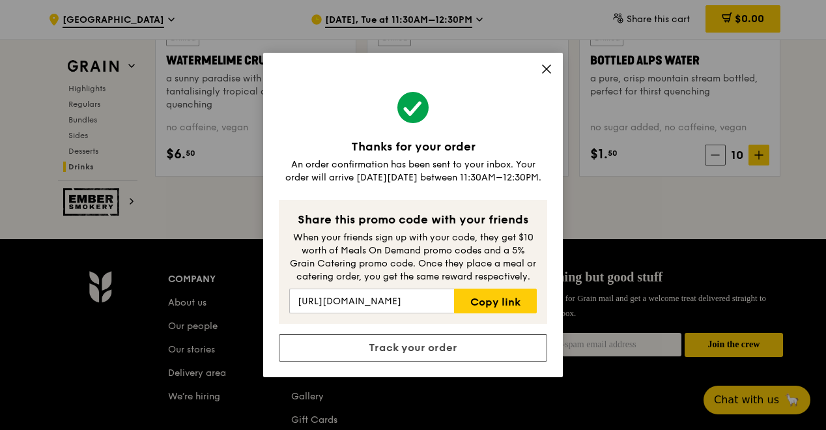
click at [547, 69] on icon at bounding box center [547, 69] width 8 height 8
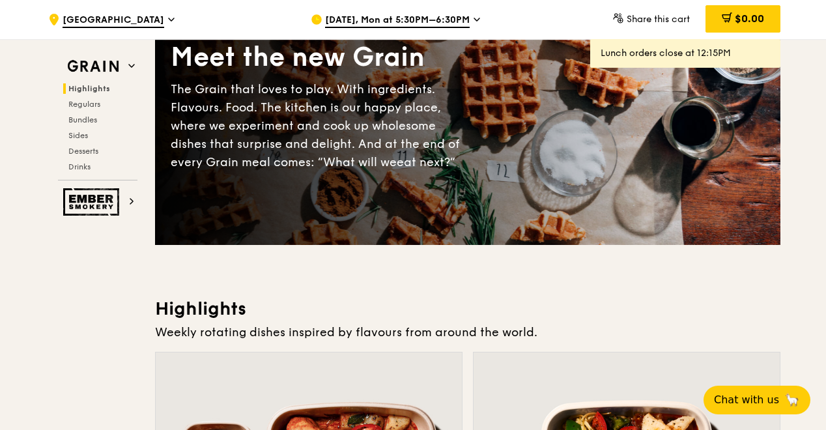
scroll to position [0, 0]
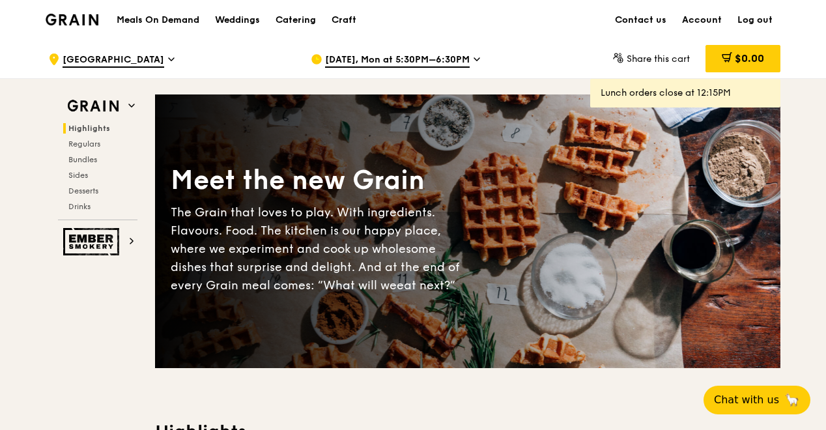
click at [141, 56] on span "1E Kent Ridge Road" at bounding box center [114, 60] width 102 height 14
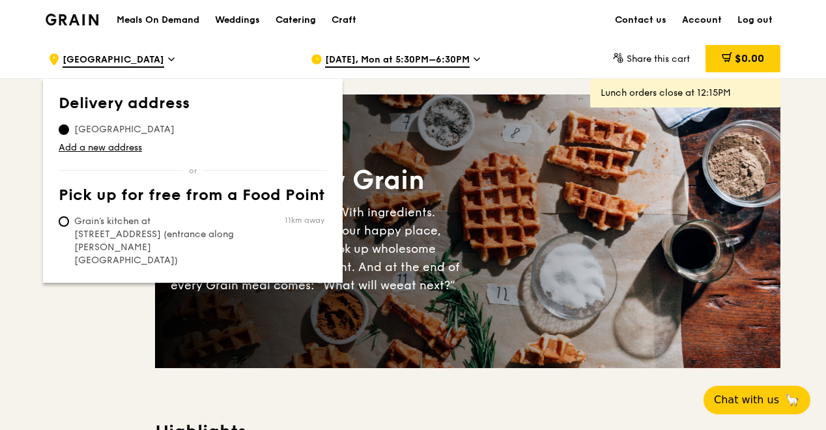
click at [282, 38] on div "Catering" at bounding box center [296, 20] width 40 height 39
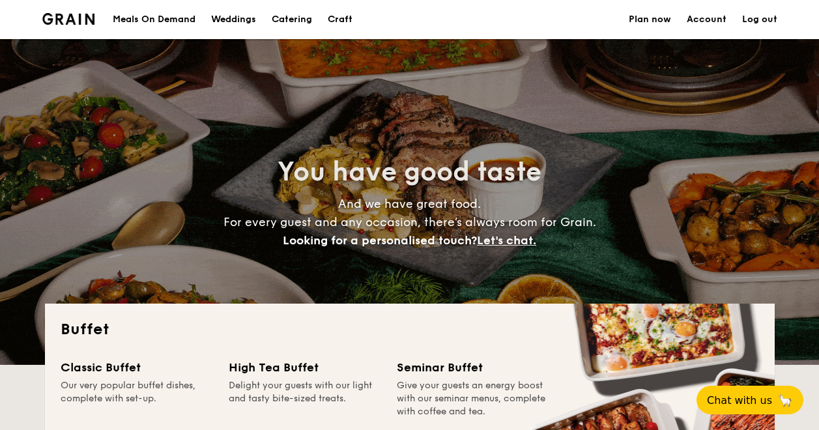
select select
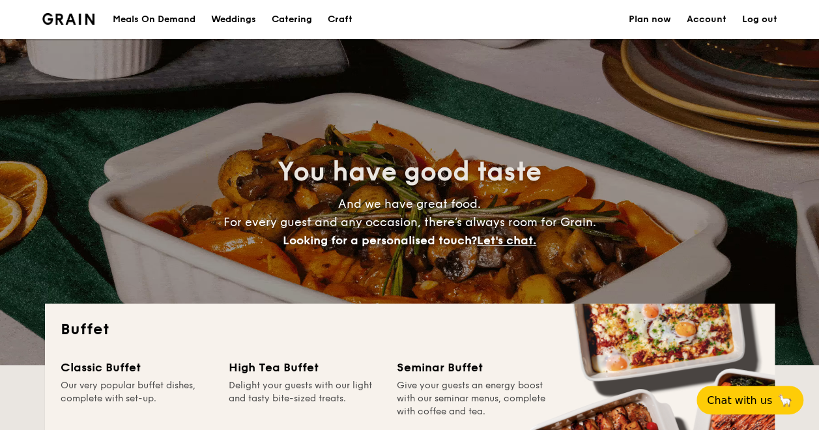
click at [718, 20] on link "Account" at bounding box center [707, 19] width 40 height 39
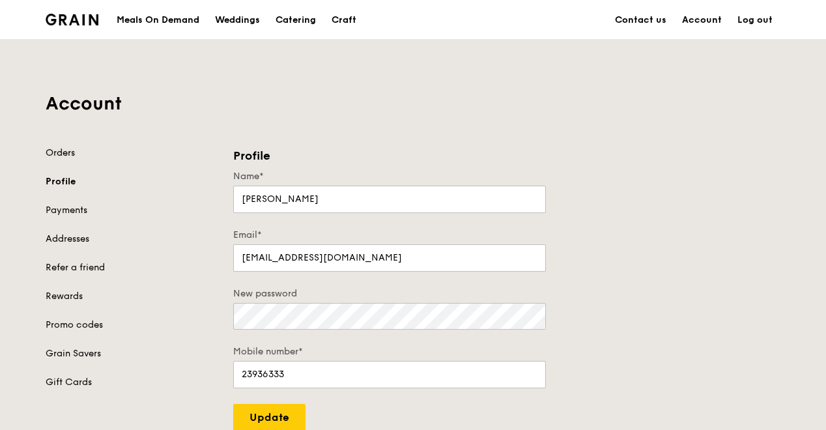
click at [52, 153] on link "Orders" at bounding box center [132, 153] width 172 height 13
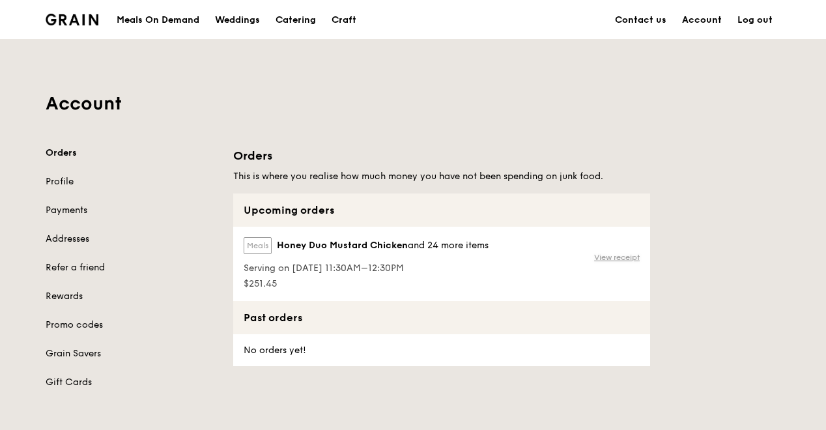
click at [620, 256] on link "View receipt" at bounding box center [617, 257] width 46 height 10
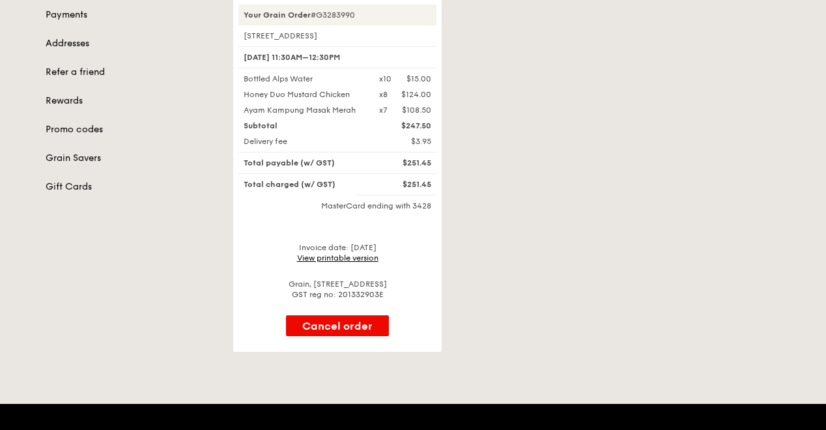
scroll to position [130, 0]
